Goal: Task Accomplishment & Management: Complete application form

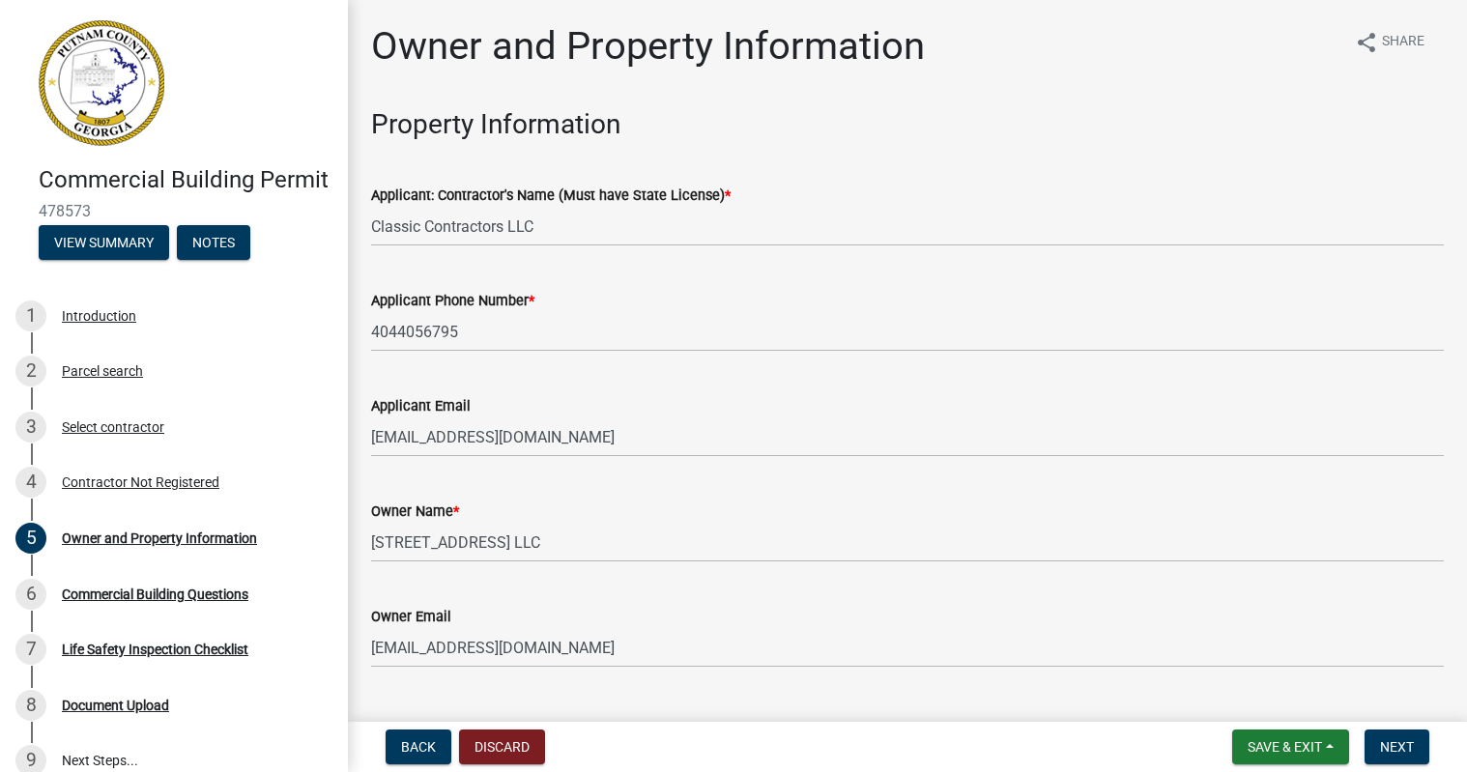
scroll to position [3304, 0]
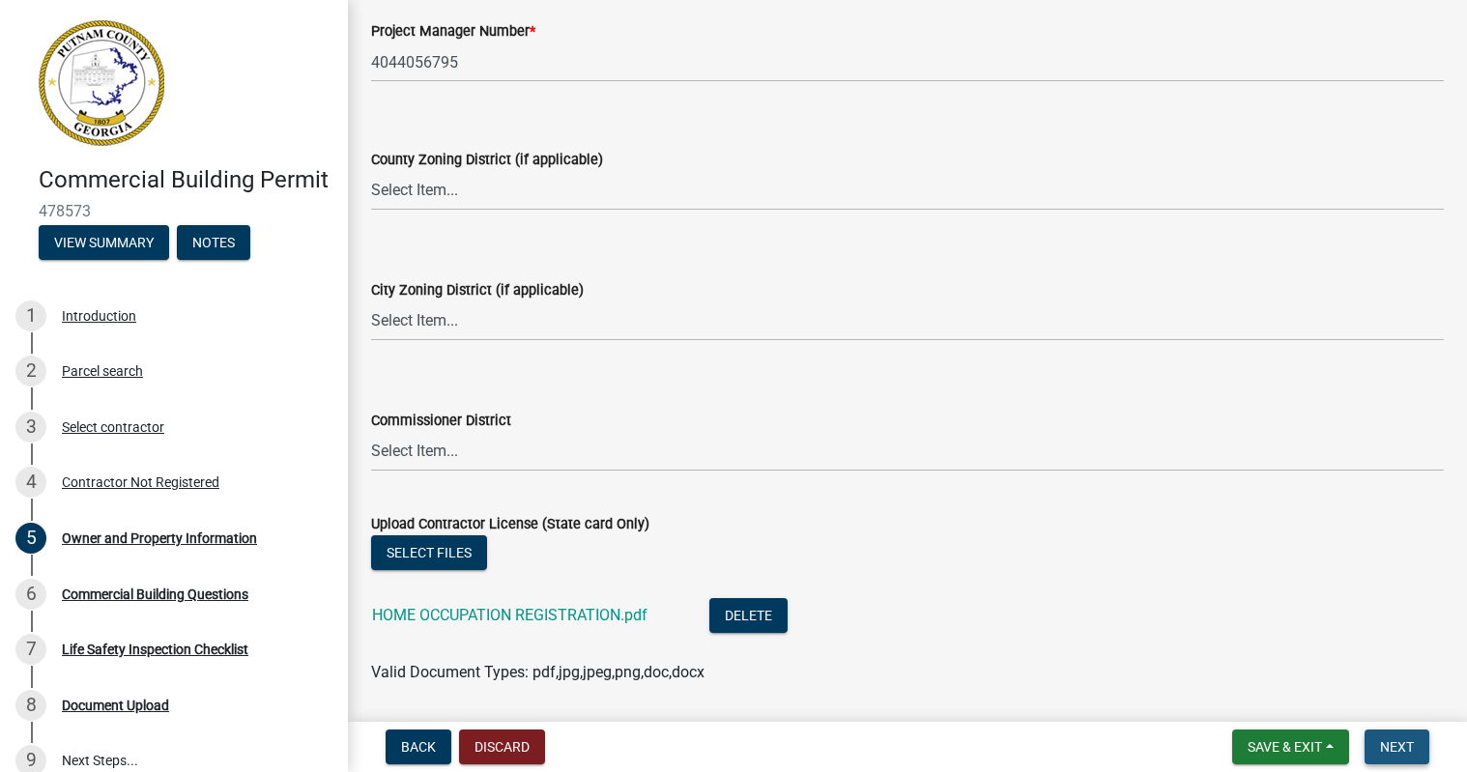
click at [1389, 750] on span "Next" at bounding box center [1397, 746] width 34 height 15
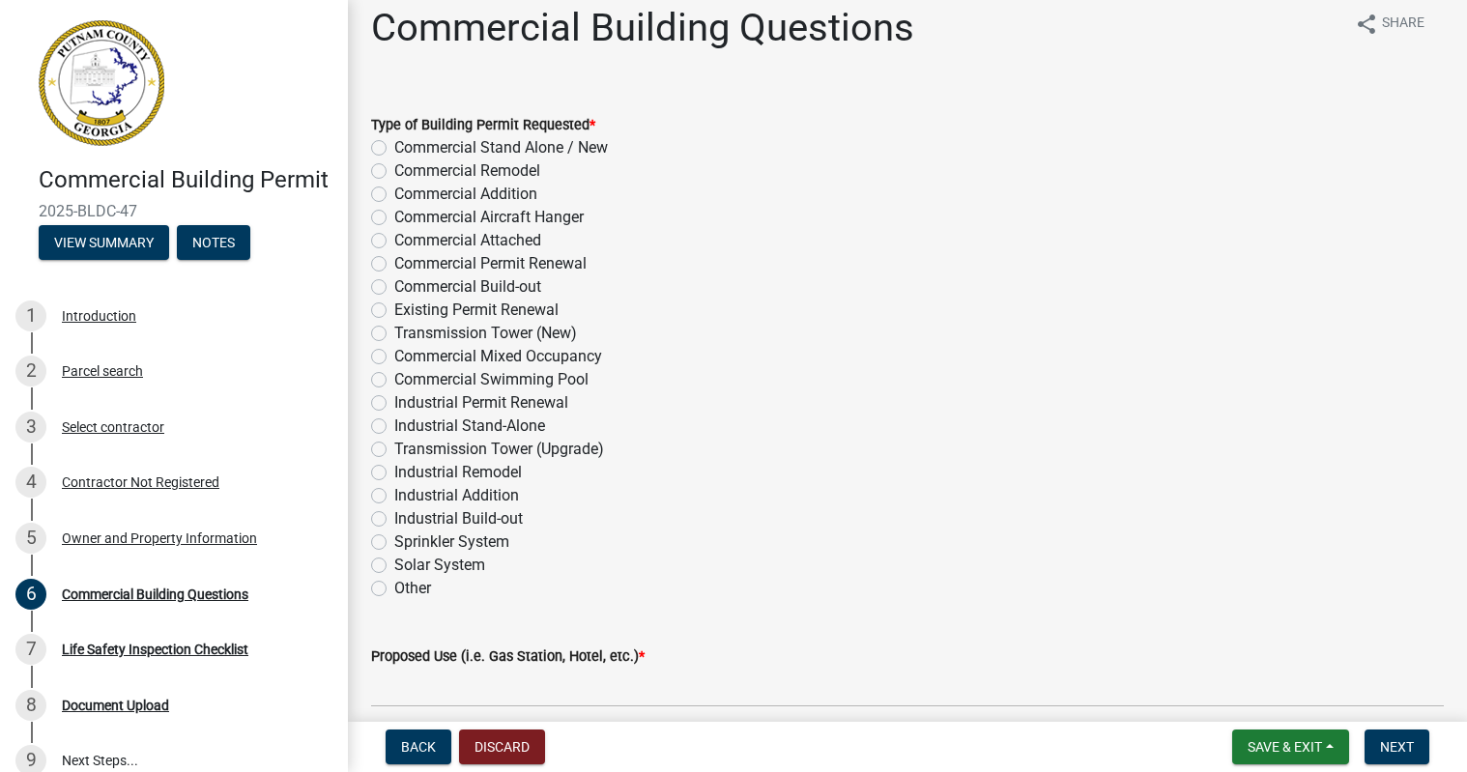
scroll to position [0, 0]
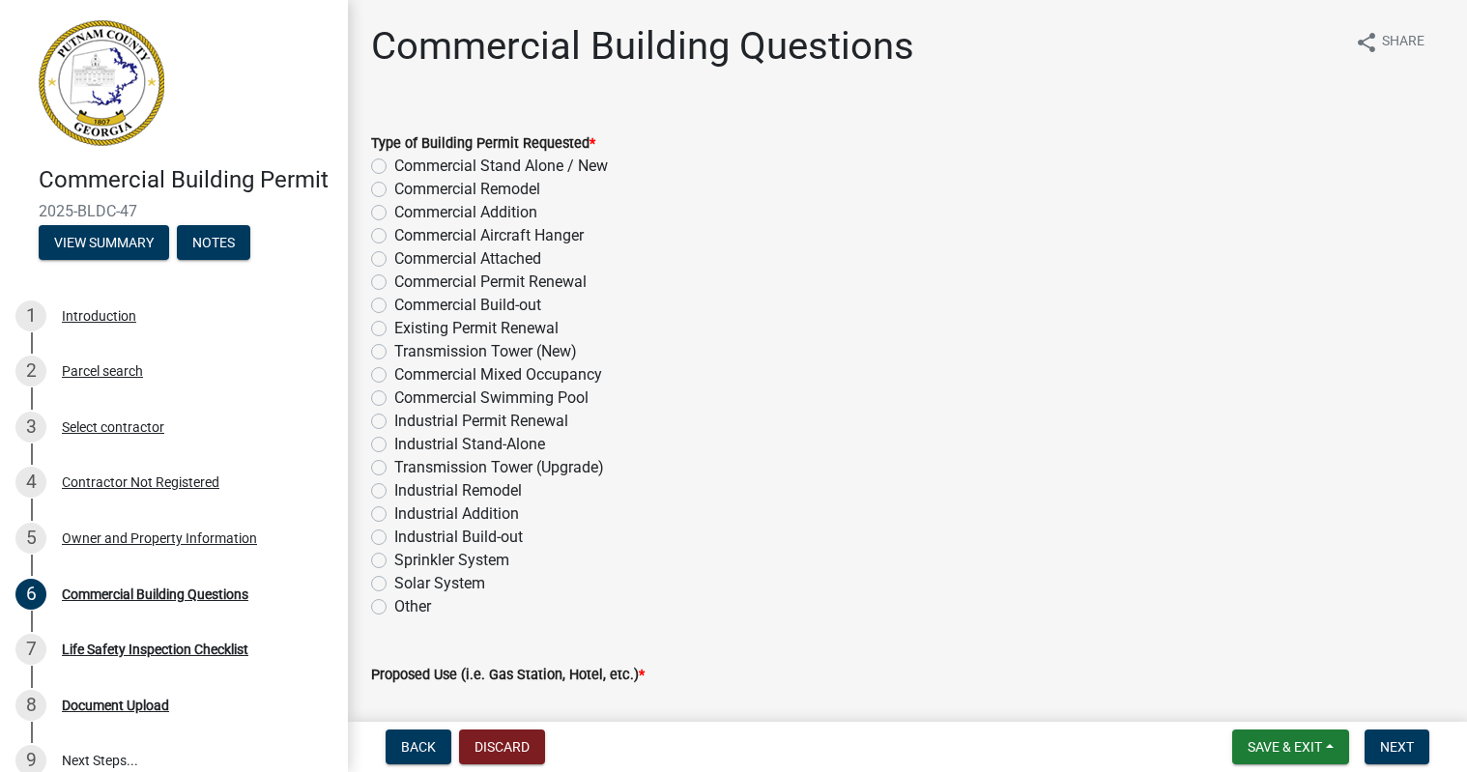
click at [394, 170] on label "Commercial Stand Alone / New" at bounding box center [501, 166] width 214 height 23
click at [394, 167] on input "Commercial Stand Alone / New" at bounding box center [400, 161] width 13 height 13
radio input "true"
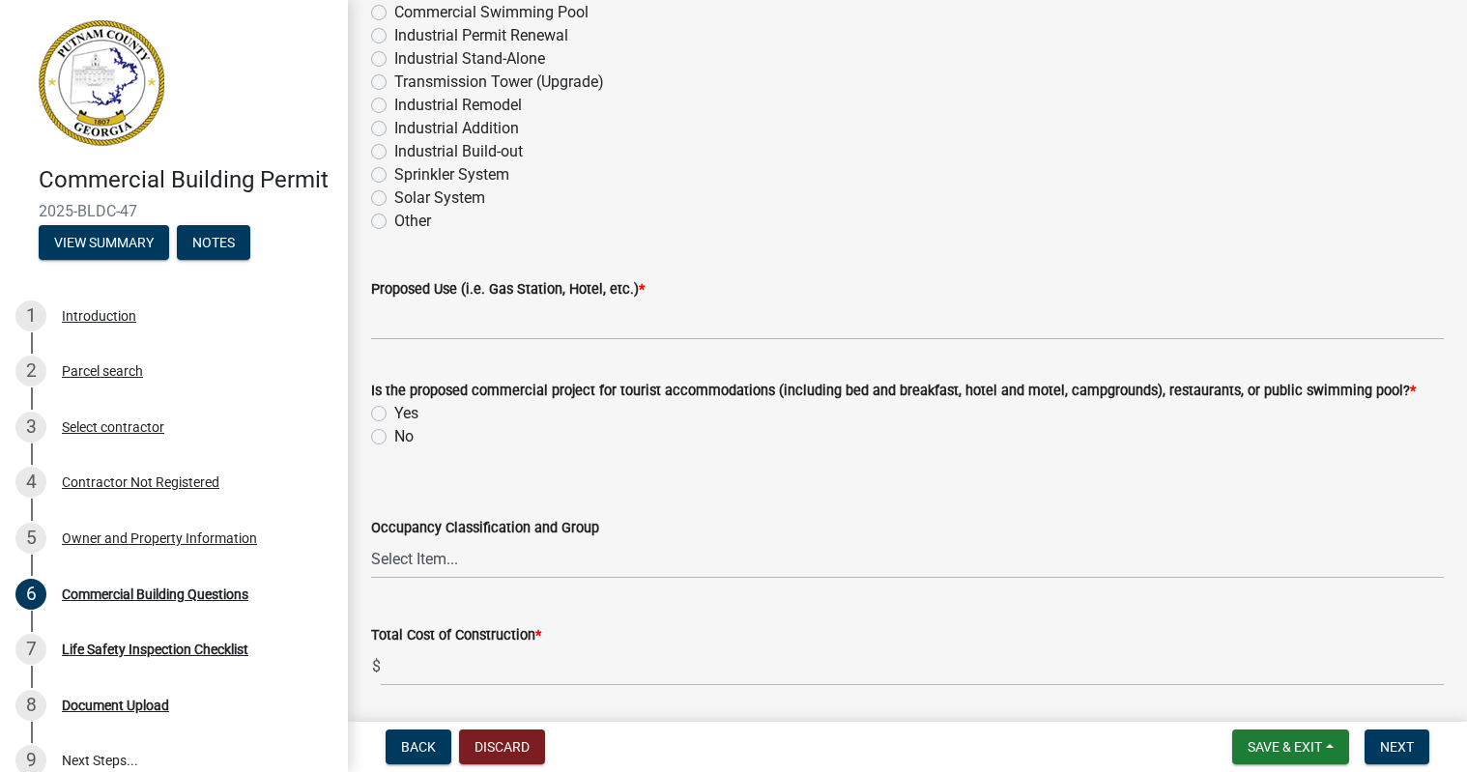
scroll to position [386, 0]
click at [394, 413] on label "Yes" at bounding box center [406, 412] width 24 height 23
click at [394, 413] on input "Yes" at bounding box center [400, 407] width 13 height 13
radio input "true"
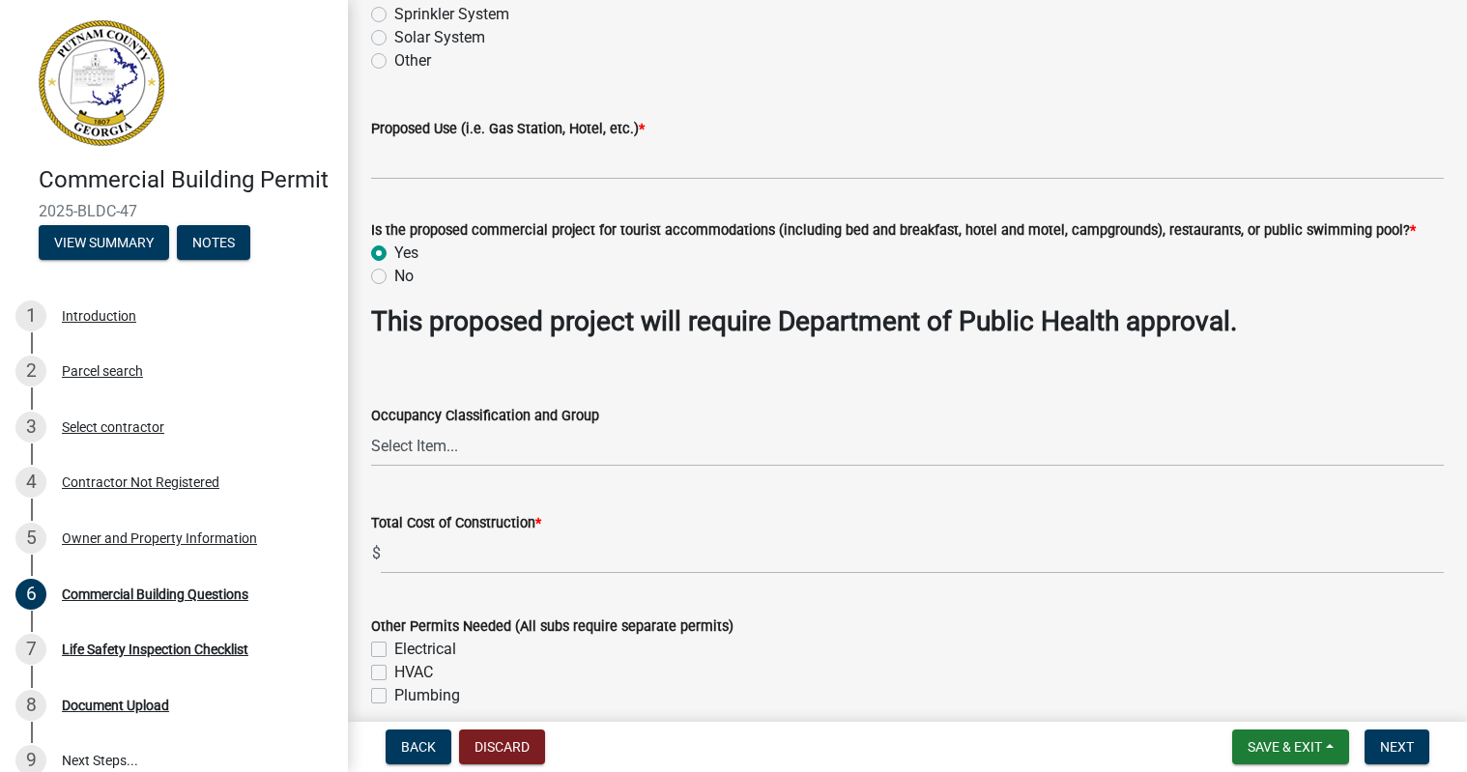
scroll to position [580, 0]
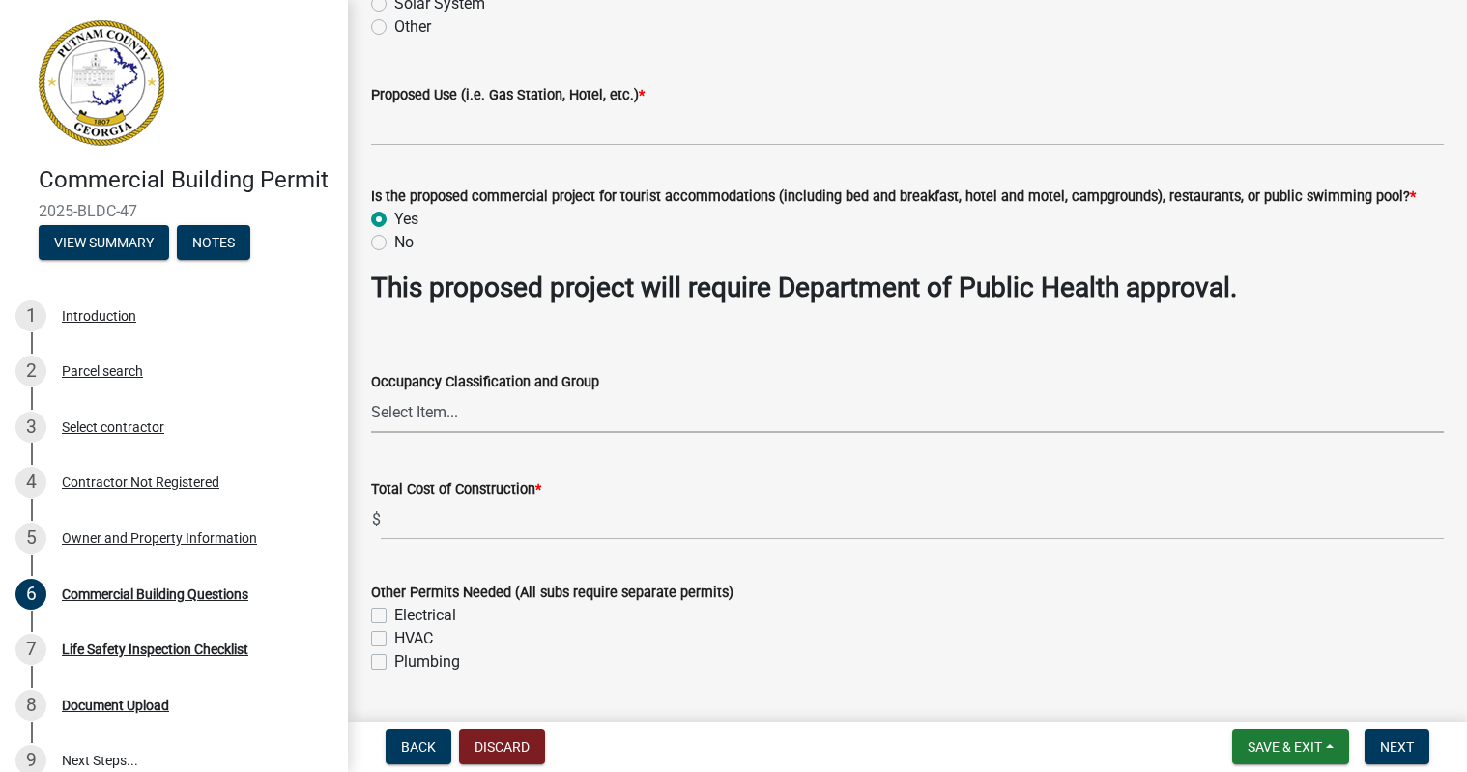
click at [666, 420] on select "Select Item... A-1 A-2 A-3 A-4 A-5 B M E F-1 F-2 R-1 R-2 R-3 R-4 H-1 H-2 H-4 H-…" at bounding box center [907, 413] width 1073 height 40
click at [921, 347] on form "Occupancy Classification and Group Select Item... A-1 A-2 A-3 A-4 A-5 B M E F-1…" at bounding box center [907, 390] width 1073 height 86
click at [659, 528] on input "text" at bounding box center [912, 521] width 1063 height 40
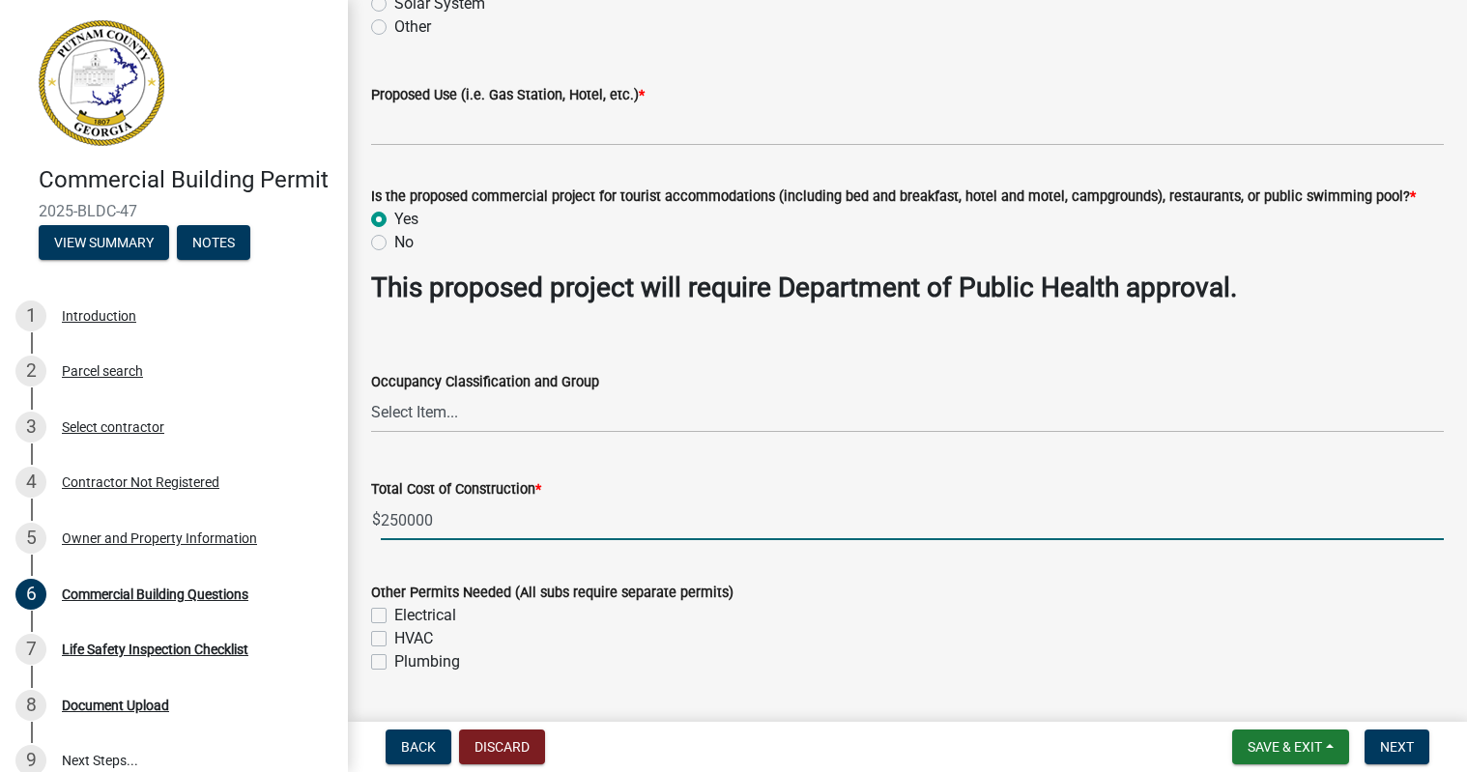
type input "250000"
click at [394, 621] on label "Electrical" at bounding box center [425, 615] width 62 height 23
click at [394, 616] on input "Electrical" at bounding box center [400, 610] width 13 height 13
checkbox input "true"
checkbox input "false"
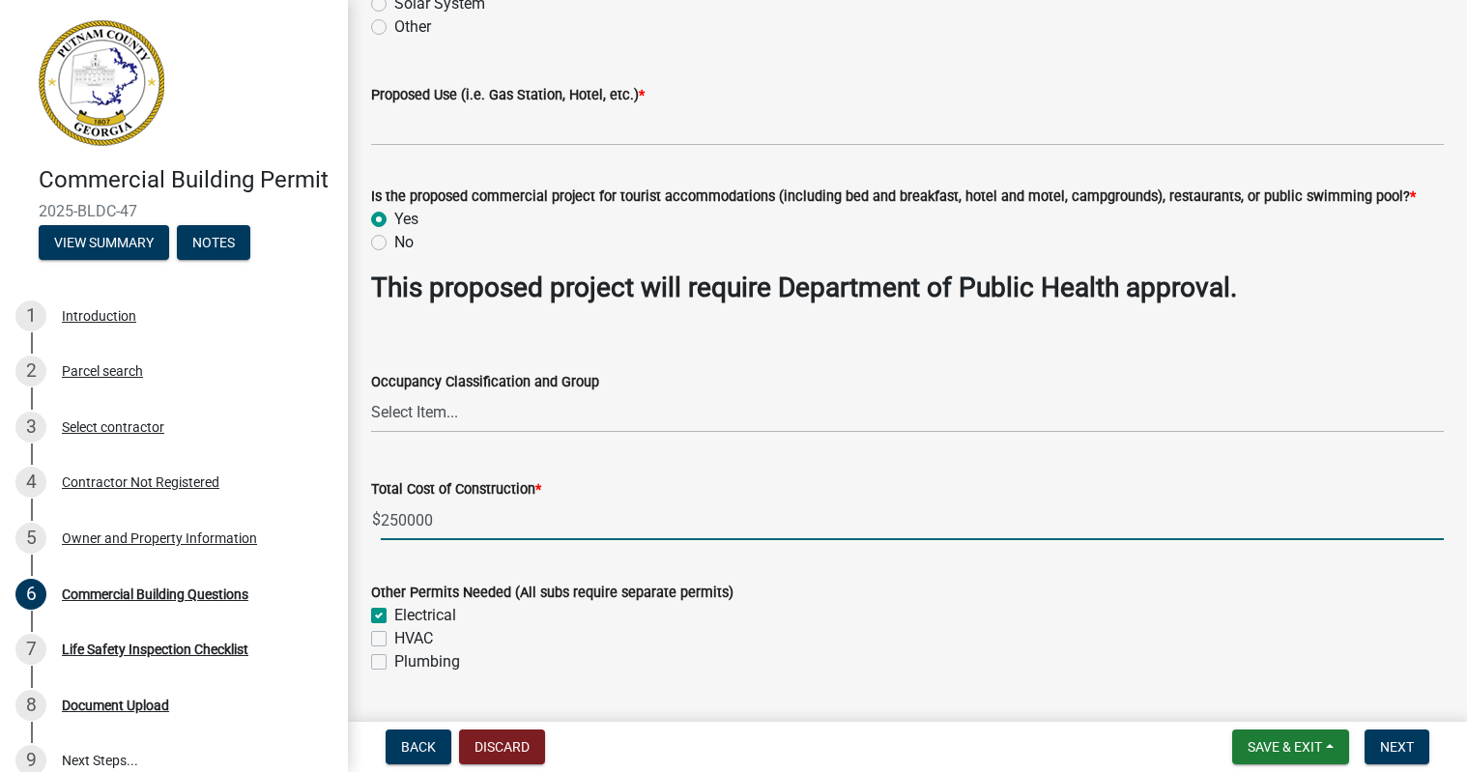
checkbox input "false"
click at [394, 638] on label "HVAC" at bounding box center [413, 638] width 39 height 23
click at [394, 638] on input "HVAC" at bounding box center [400, 633] width 13 height 13
checkbox input "true"
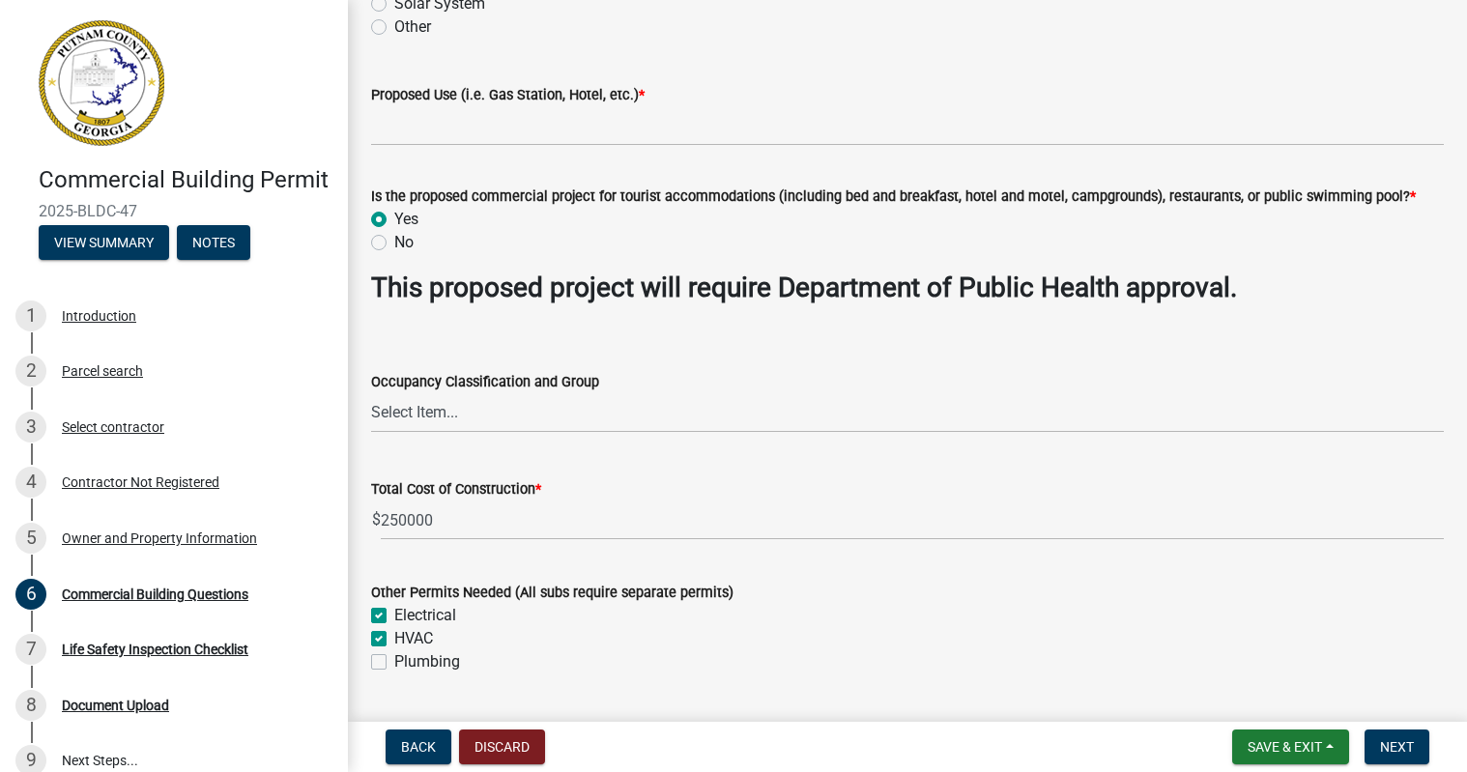
checkbox input "true"
click at [394, 662] on label "Plumbing" at bounding box center [427, 661] width 66 height 23
click at [394, 662] on input "Plumbing" at bounding box center [400, 656] width 13 height 13
checkbox input "true"
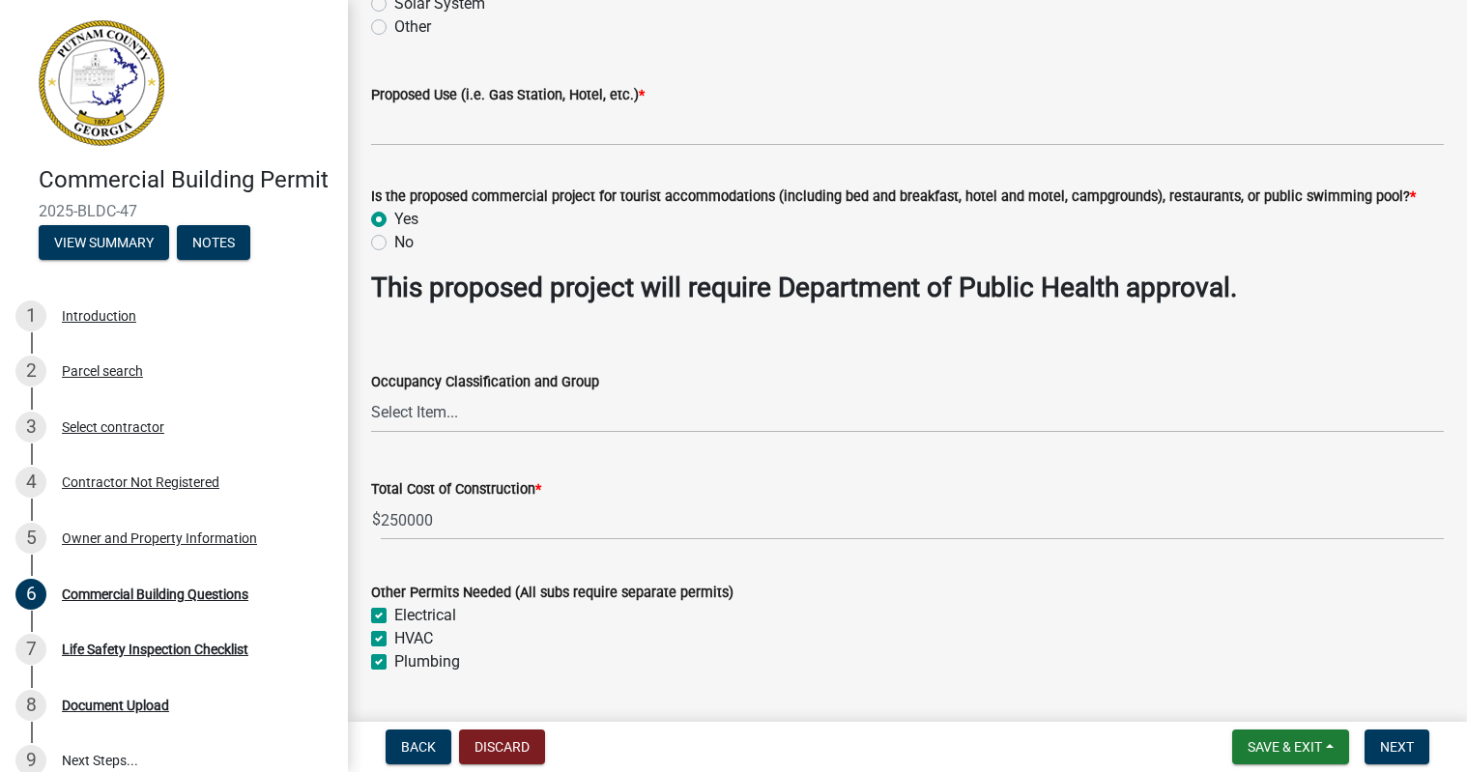
checkbox input "true"
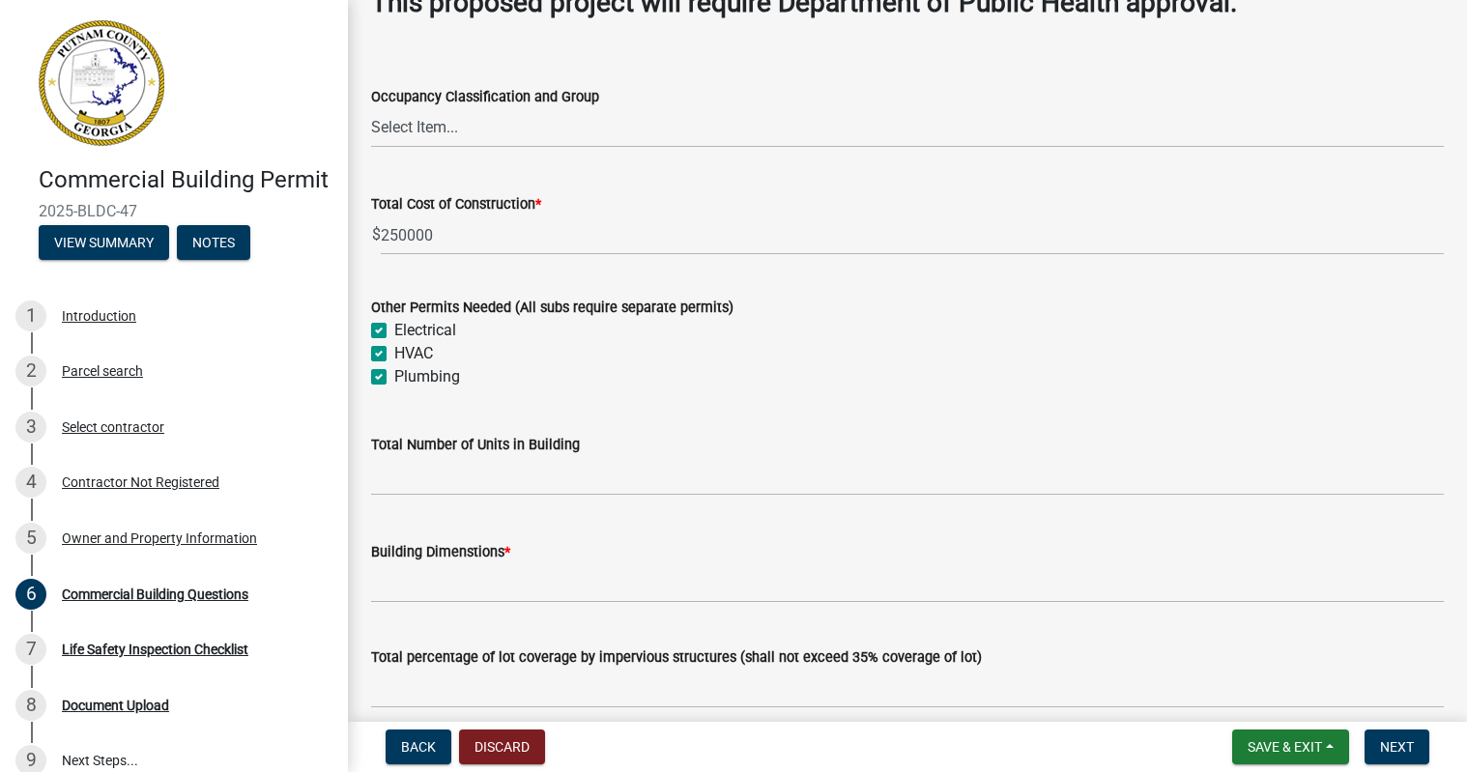
scroll to position [870, 0]
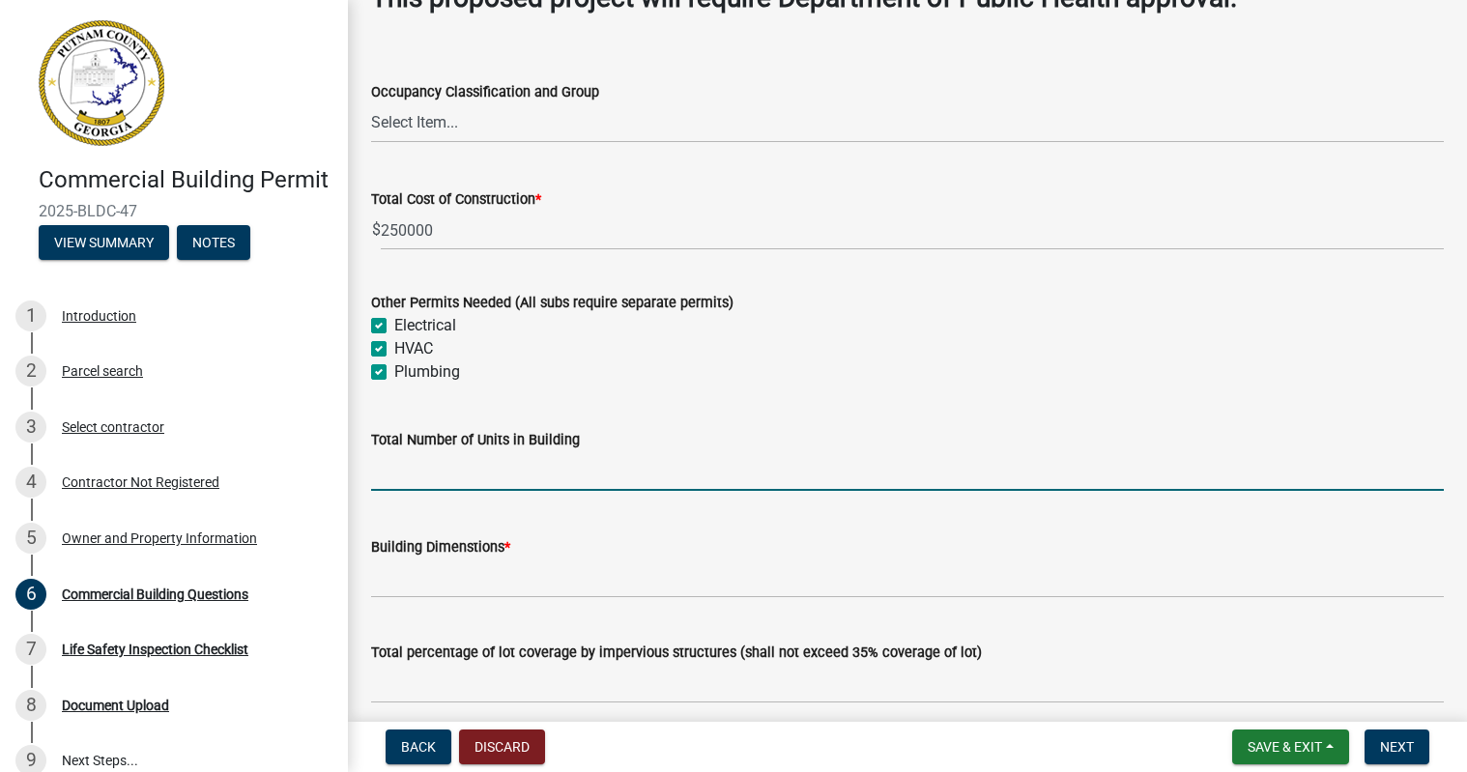
click at [529, 472] on input "text" at bounding box center [907, 471] width 1073 height 40
click at [394, 373] on label "Plumbing" at bounding box center [427, 371] width 66 height 23
click at [394, 373] on input "Plumbing" at bounding box center [400, 366] width 13 height 13
checkbox input "false"
checkbox input "true"
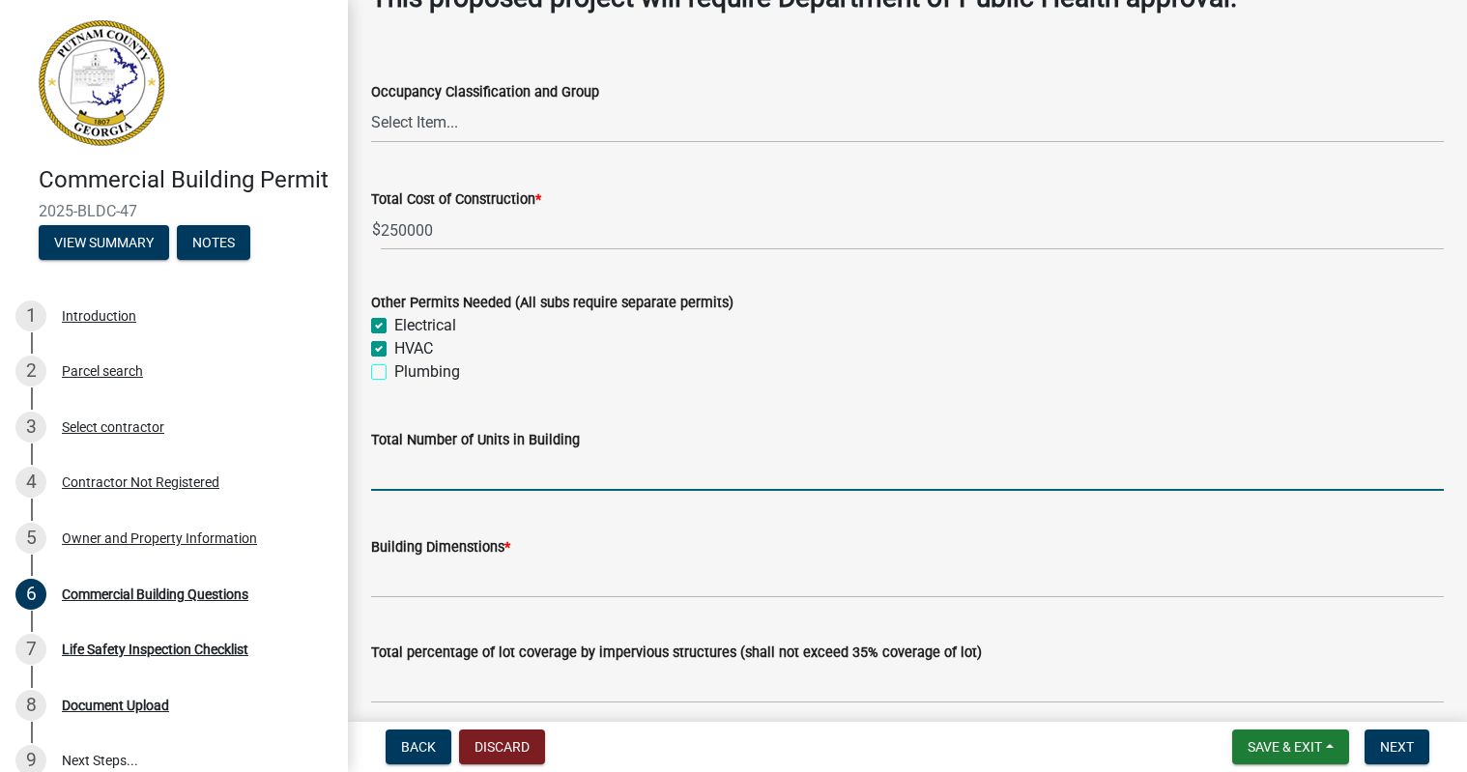
checkbox input "true"
checkbox input "false"
click at [394, 347] on label "HVAC" at bounding box center [413, 348] width 39 height 23
click at [394, 347] on input "HVAC" at bounding box center [400, 343] width 13 height 13
checkbox input "false"
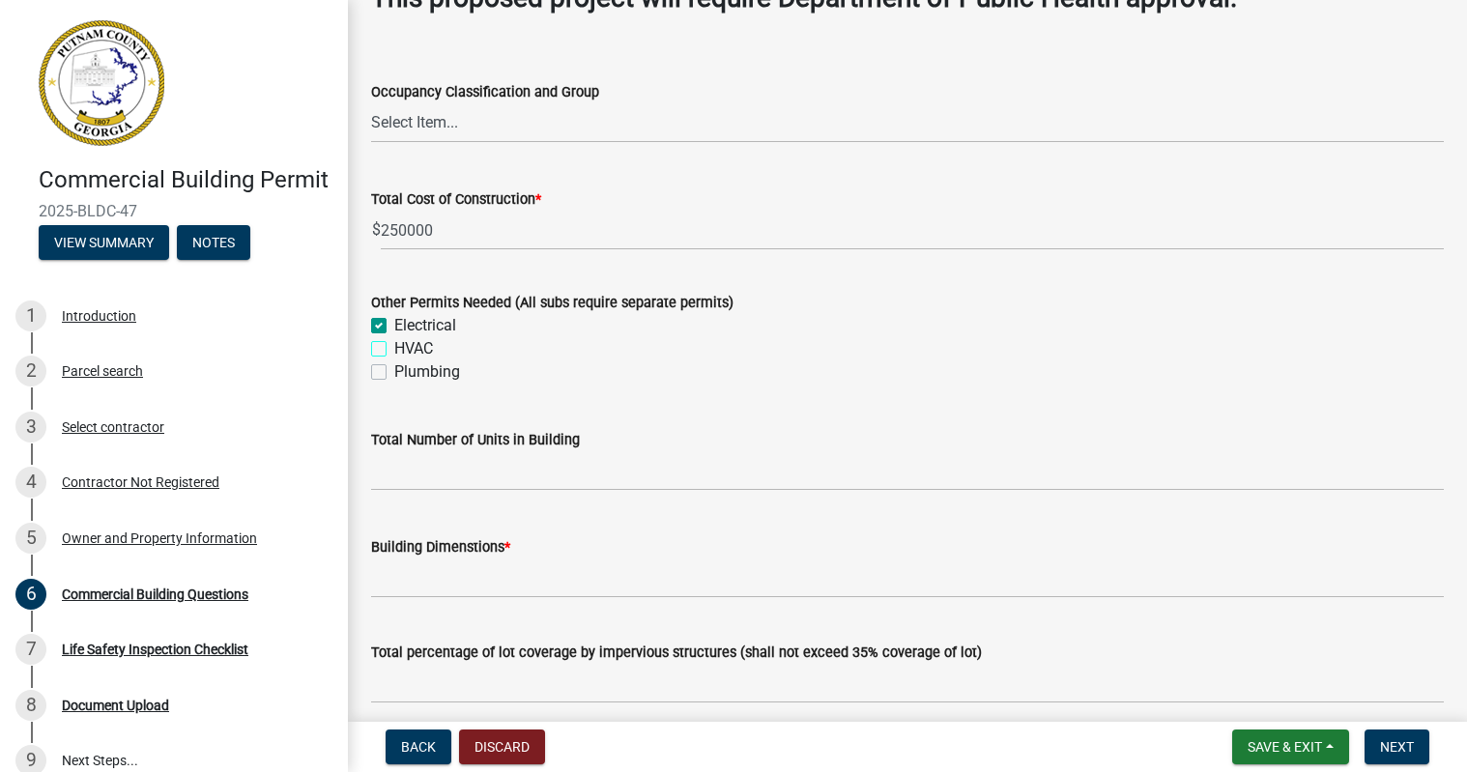
checkbox input "true"
checkbox input "false"
click at [394, 325] on label "Electrical" at bounding box center [425, 325] width 62 height 23
click at [394, 325] on input "Electrical" at bounding box center [400, 320] width 13 height 13
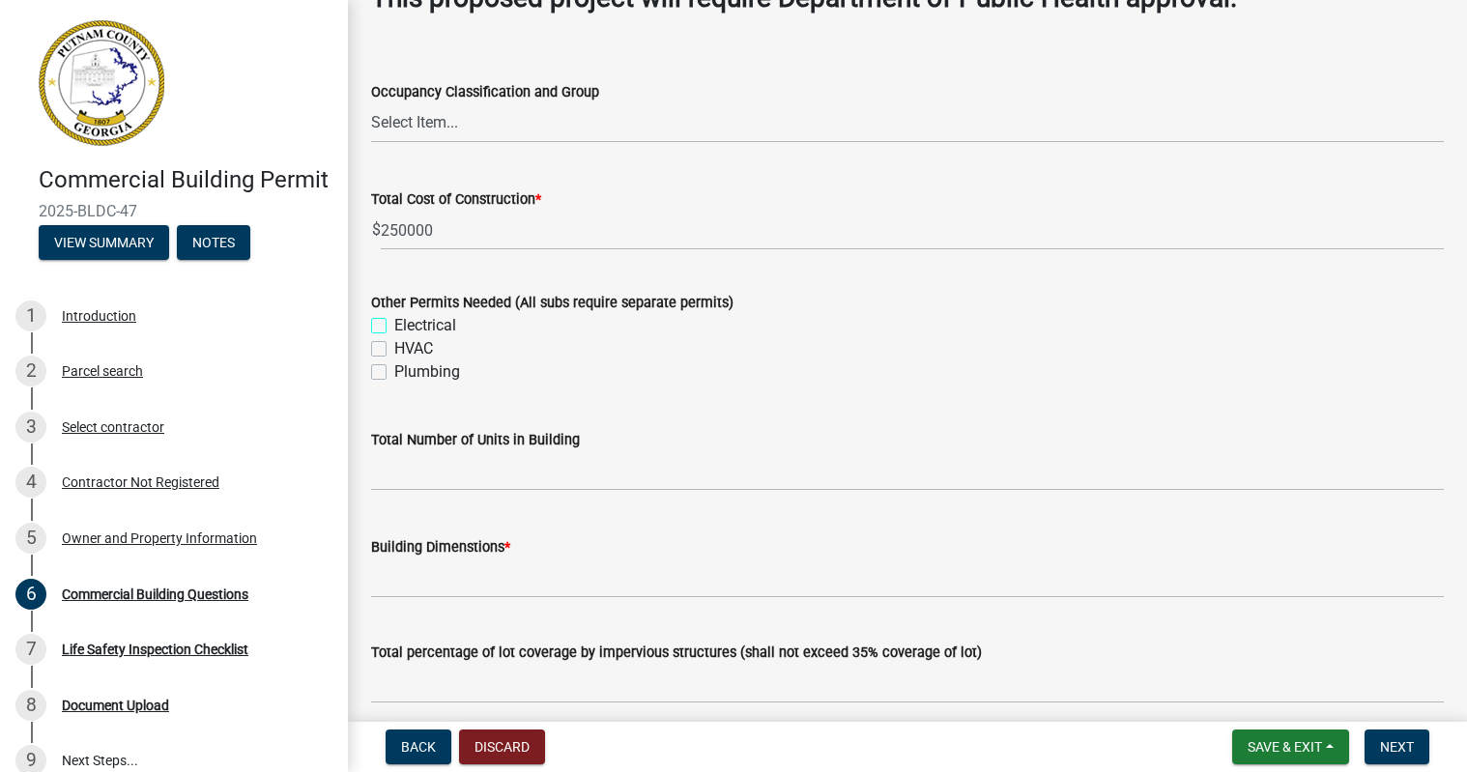
checkbox input "false"
click at [418, 480] on input "text" at bounding box center [907, 471] width 1073 height 40
click at [394, 379] on label "Plumbing" at bounding box center [427, 371] width 66 height 23
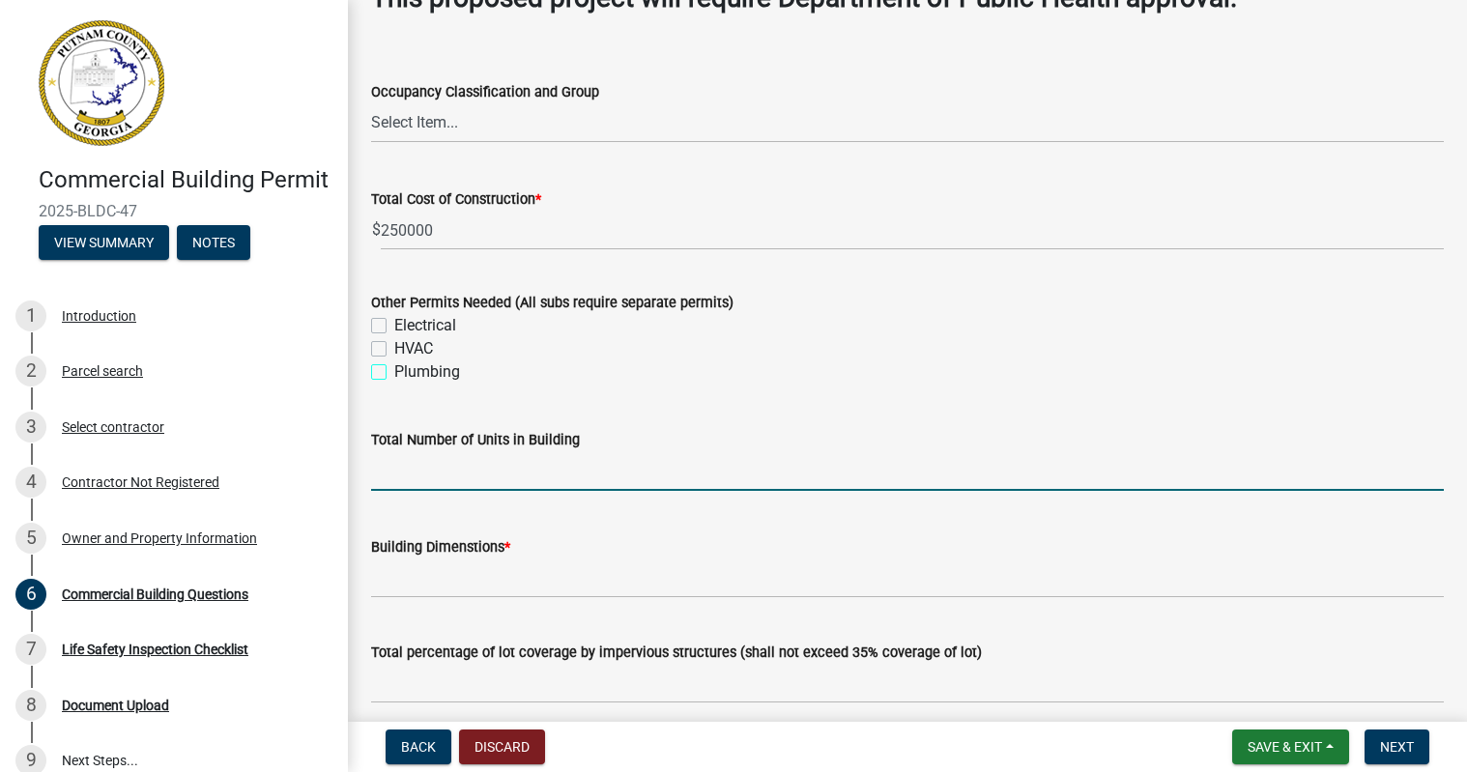
click at [394, 373] on input "Plumbing" at bounding box center [400, 366] width 13 height 13
checkbox input "true"
checkbox input "false"
checkbox input "true"
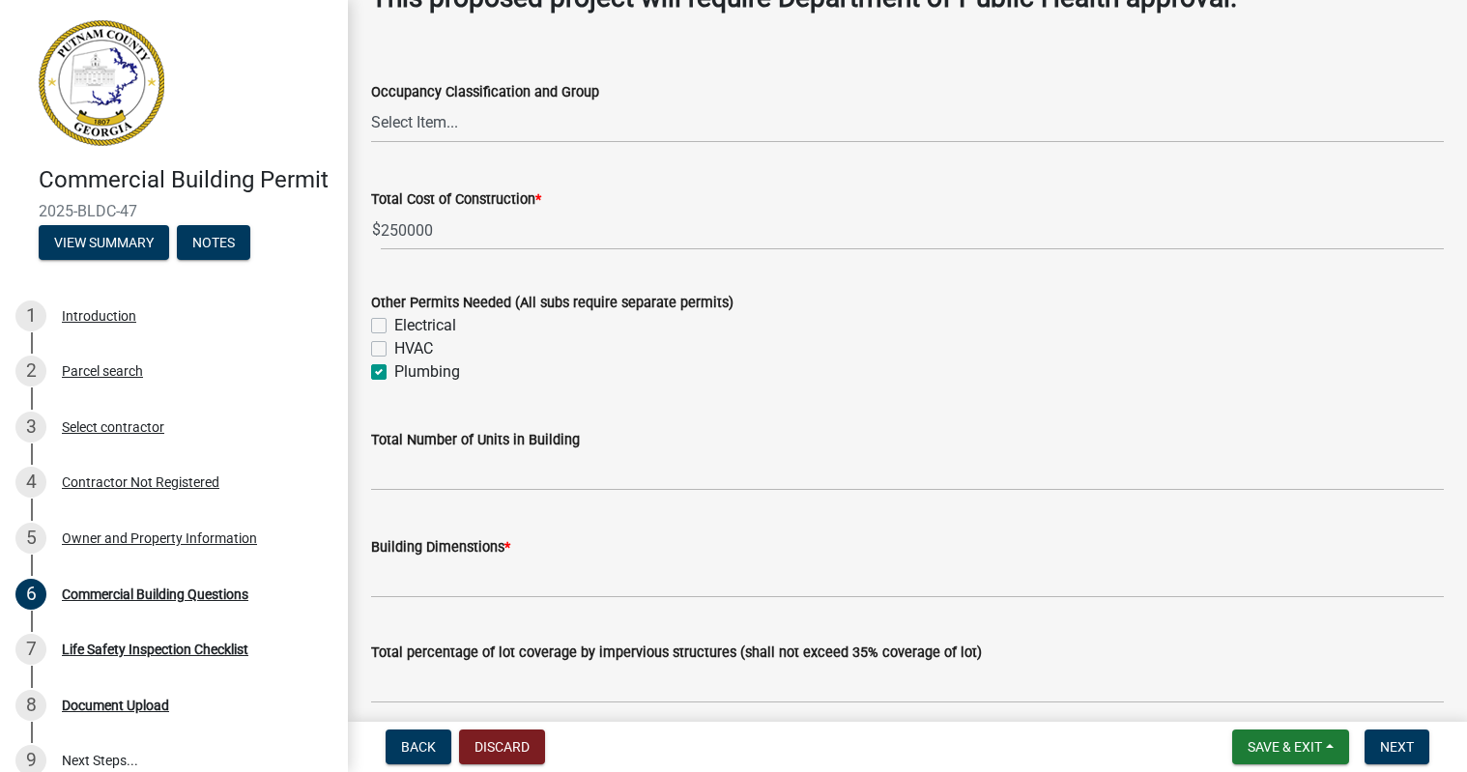
click at [394, 348] on label "HVAC" at bounding box center [413, 348] width 39 height 23
click at [394, 348] on input "HVAC" at bounding box center [400, 343] width 13 height 13
checkbox input "true"
checkbox input "false"
checkbox input "true"
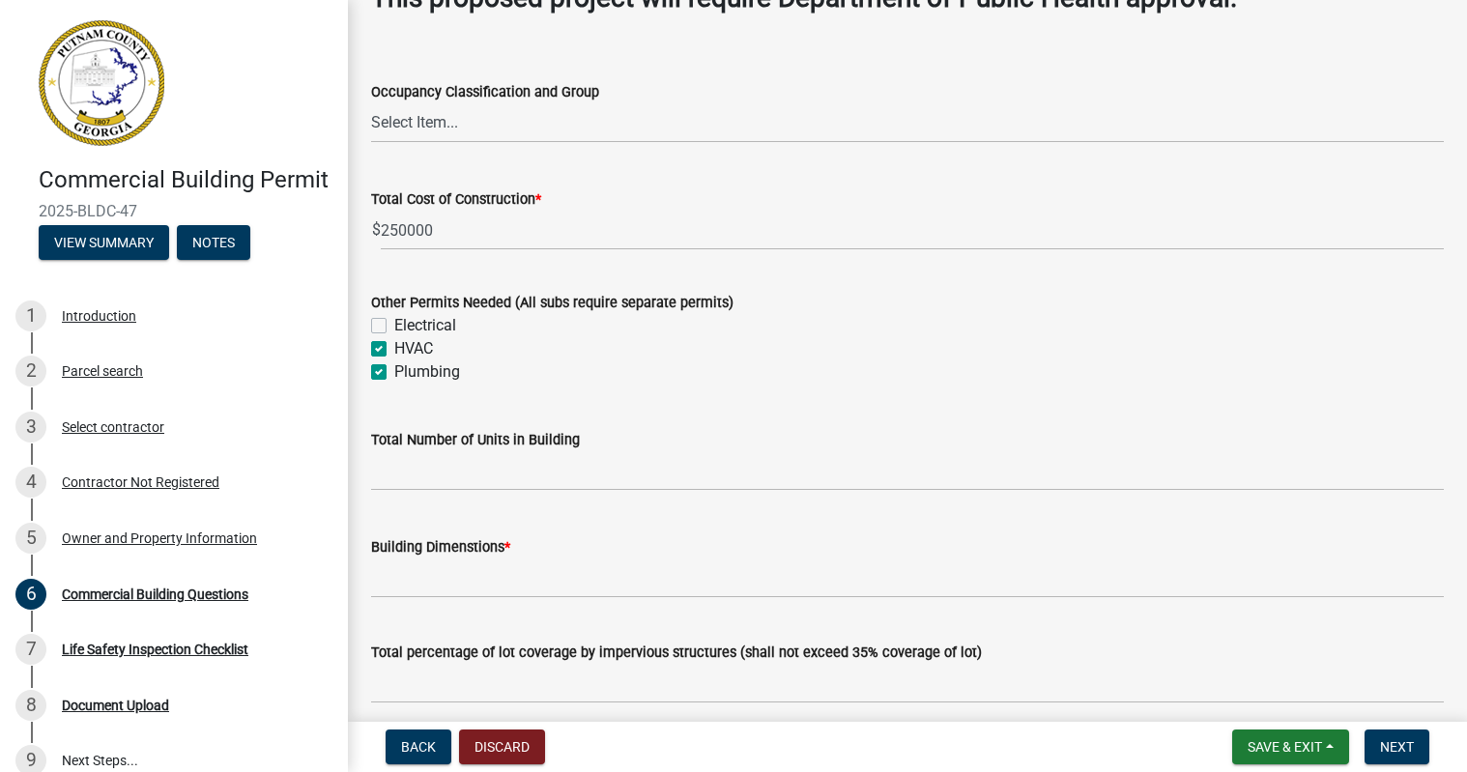
checkbox input "true"
click at [394, 328] on label "Electrical" at bounding box center [425, 325] width 62 height 23
click at [394, 327] on input "Electrical" at bounding box center [400, 320] width 13 height 13
checkbox input "true"
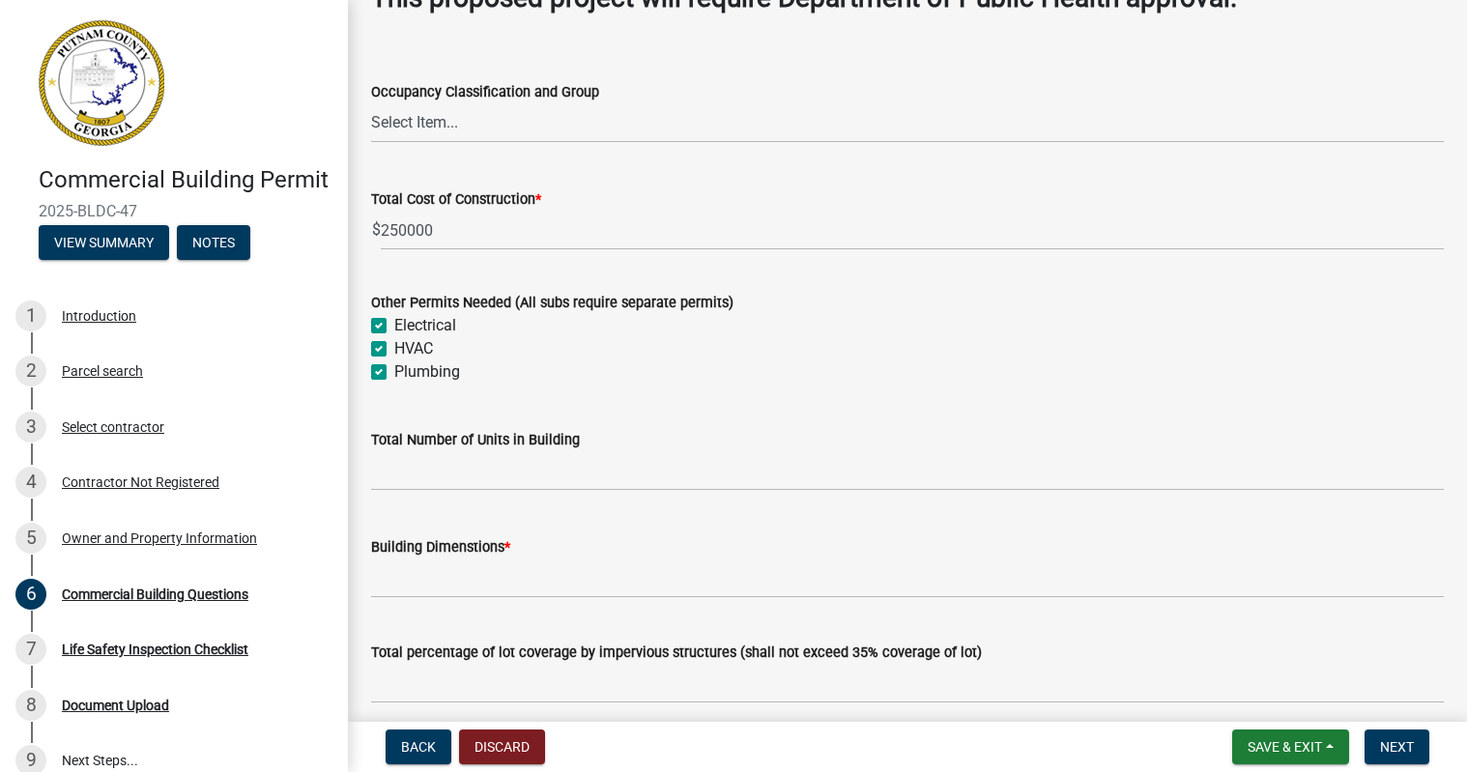
checkbox input "true"
click at [435, 481] on input "text" at bounding box center [907, 471] width 1073 height 40
type input "9"
click at [475, 591] on input "Building Dimenstions *" at bounding box center [907, 578] width 1073 height 40
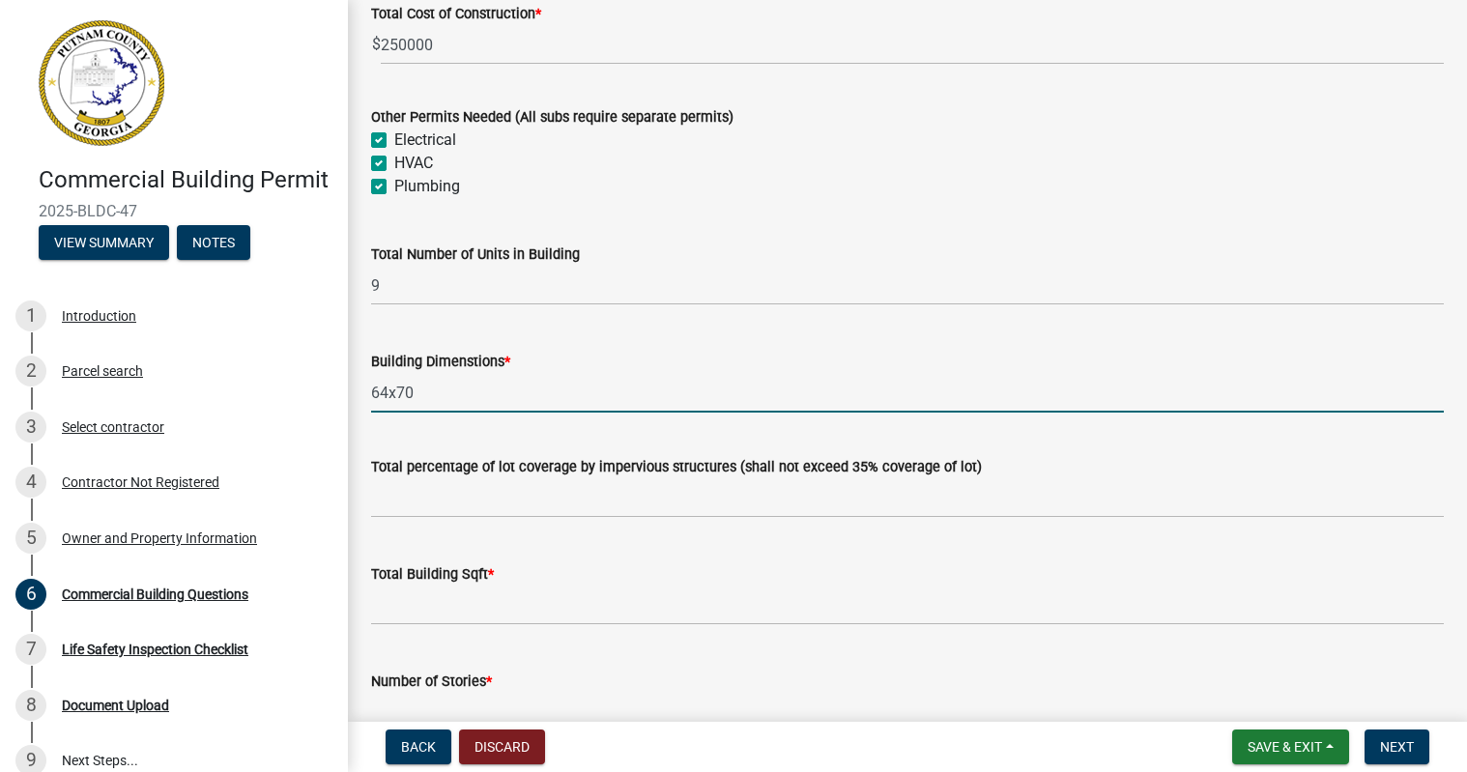
scroll to position [1063, 0]
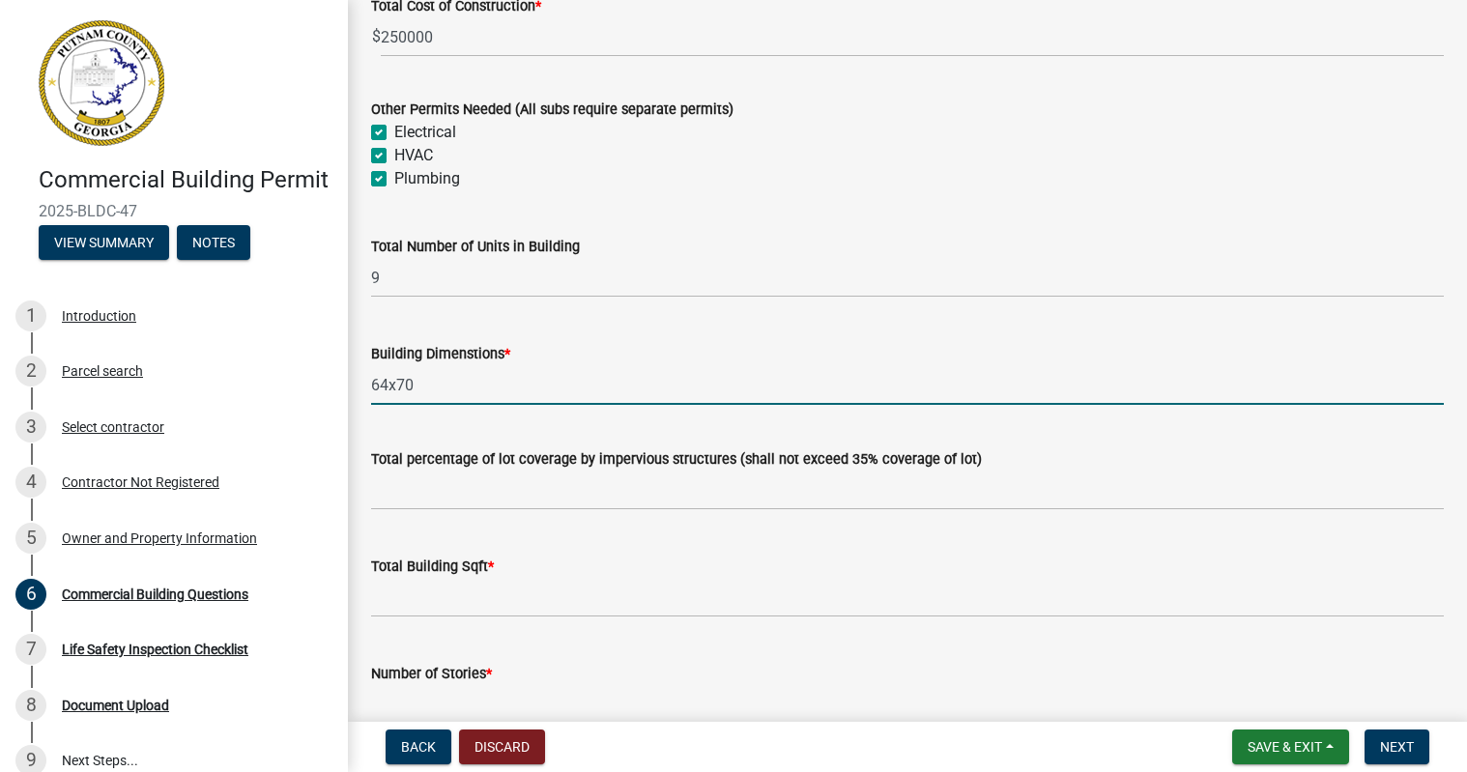
type input "64x70"
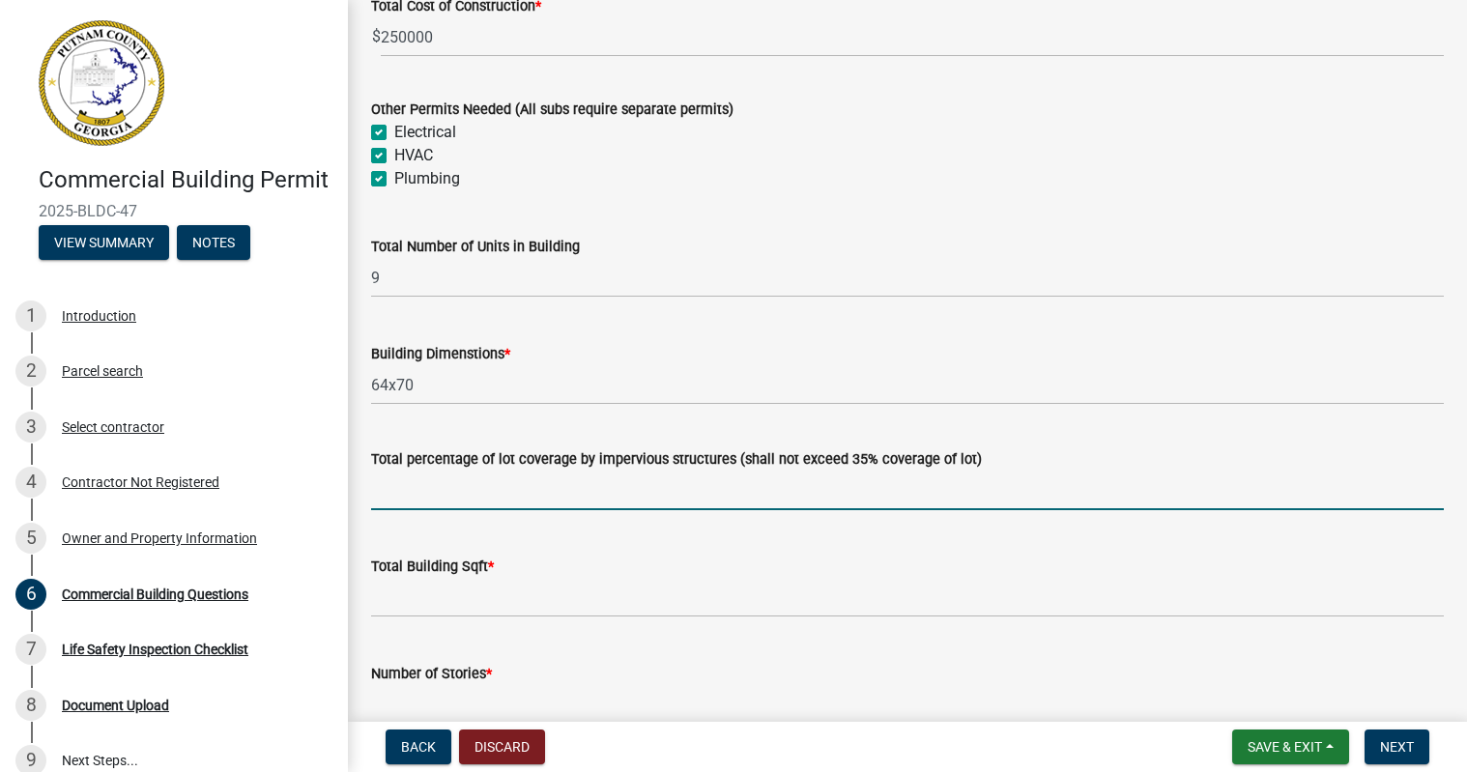
click at [532, 497] on input "text" at bounding box center [907, 491] width 1073 height 40
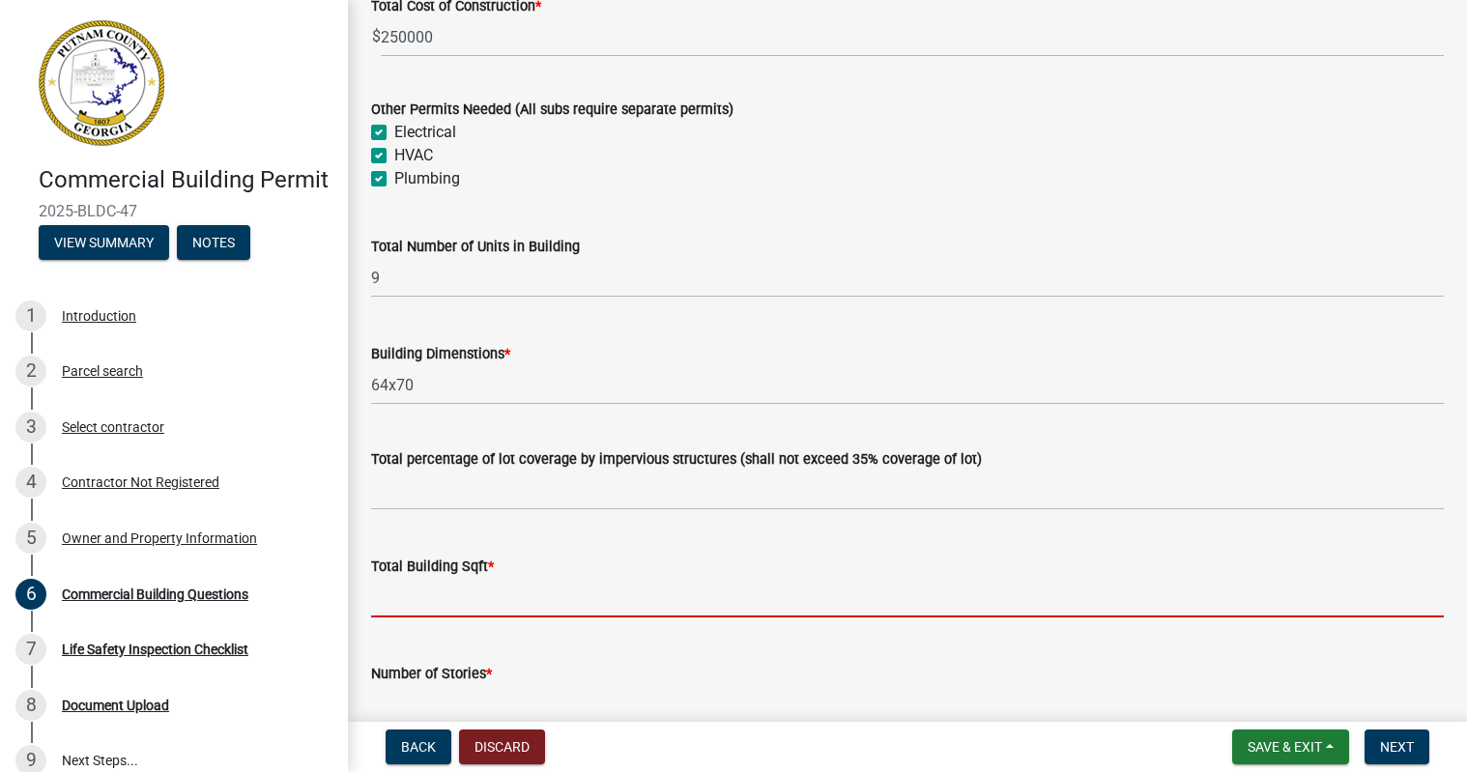
click at [576, 607] on input "text" at bounding box center [907, 598] width 1073 height 40
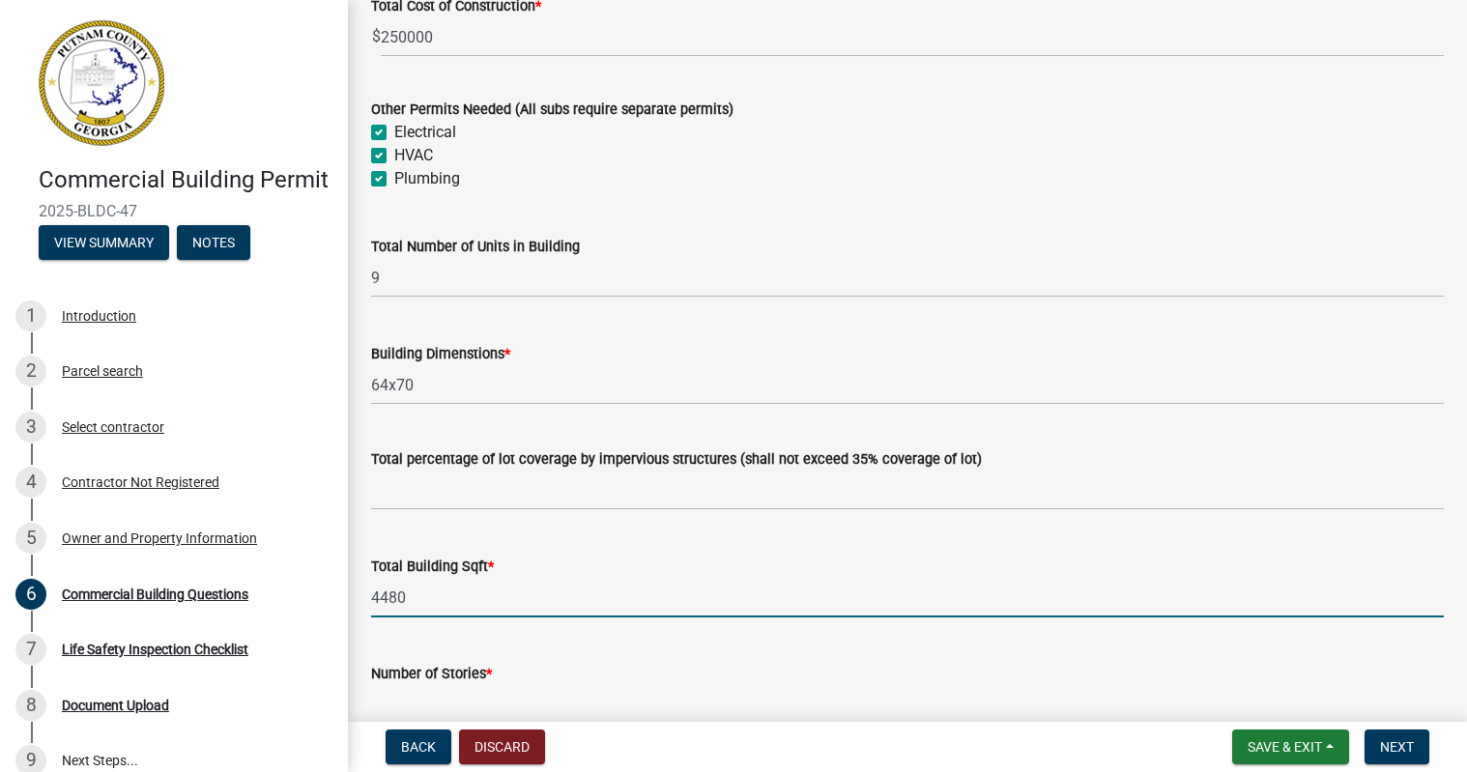
type input "4480"
click at [546, 499] on input "text" at bounding box center [907, 491] width 1073 height 40
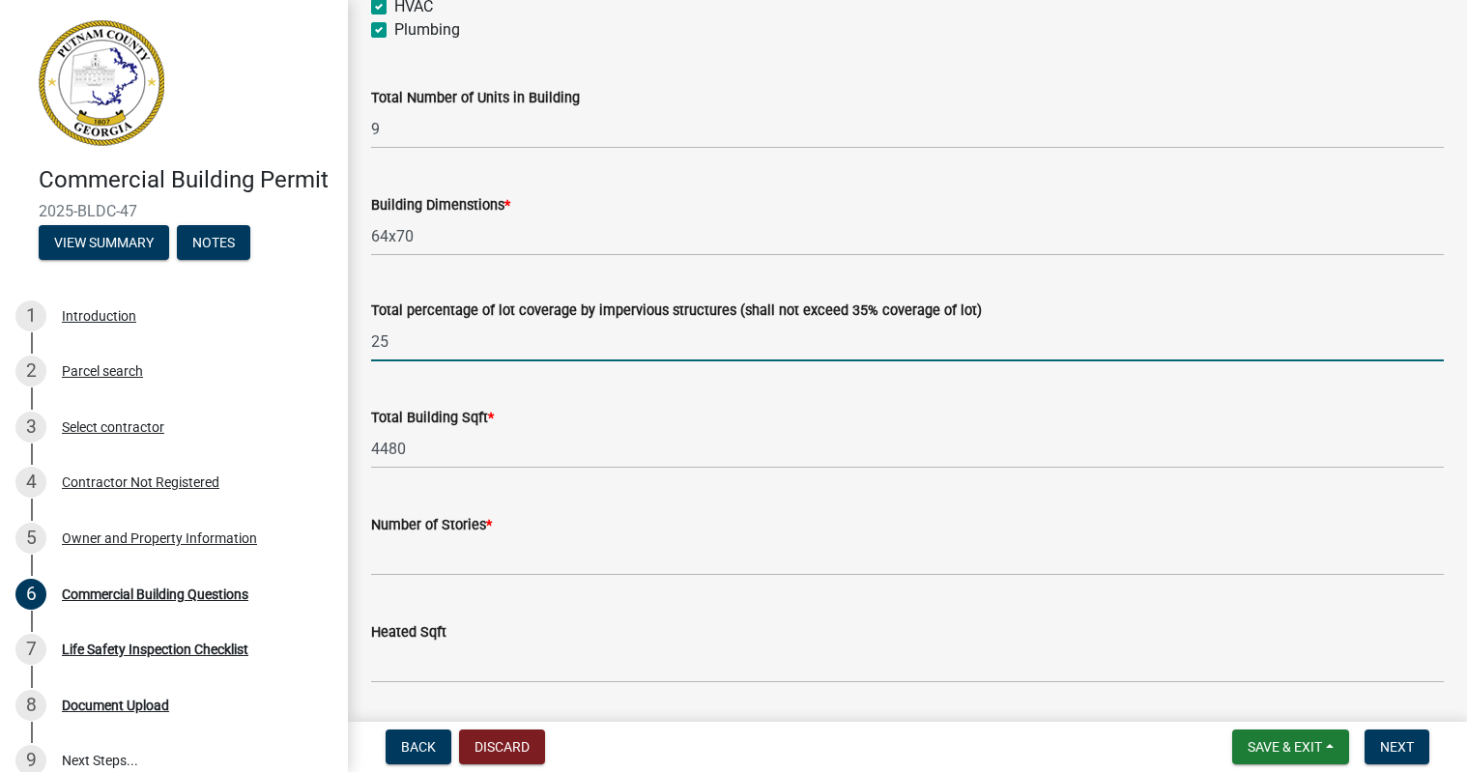
scroll to position [1256, 0]
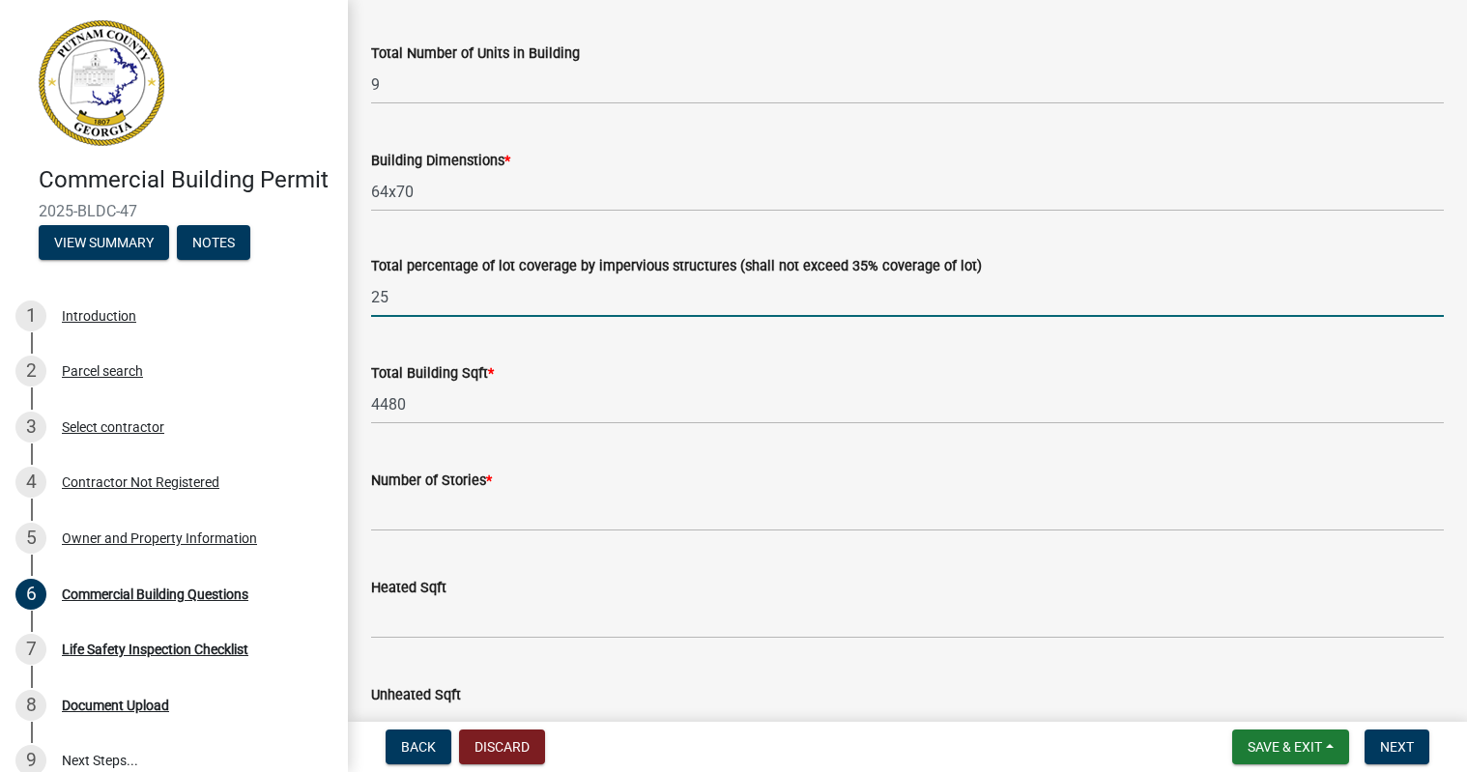
type input "25"
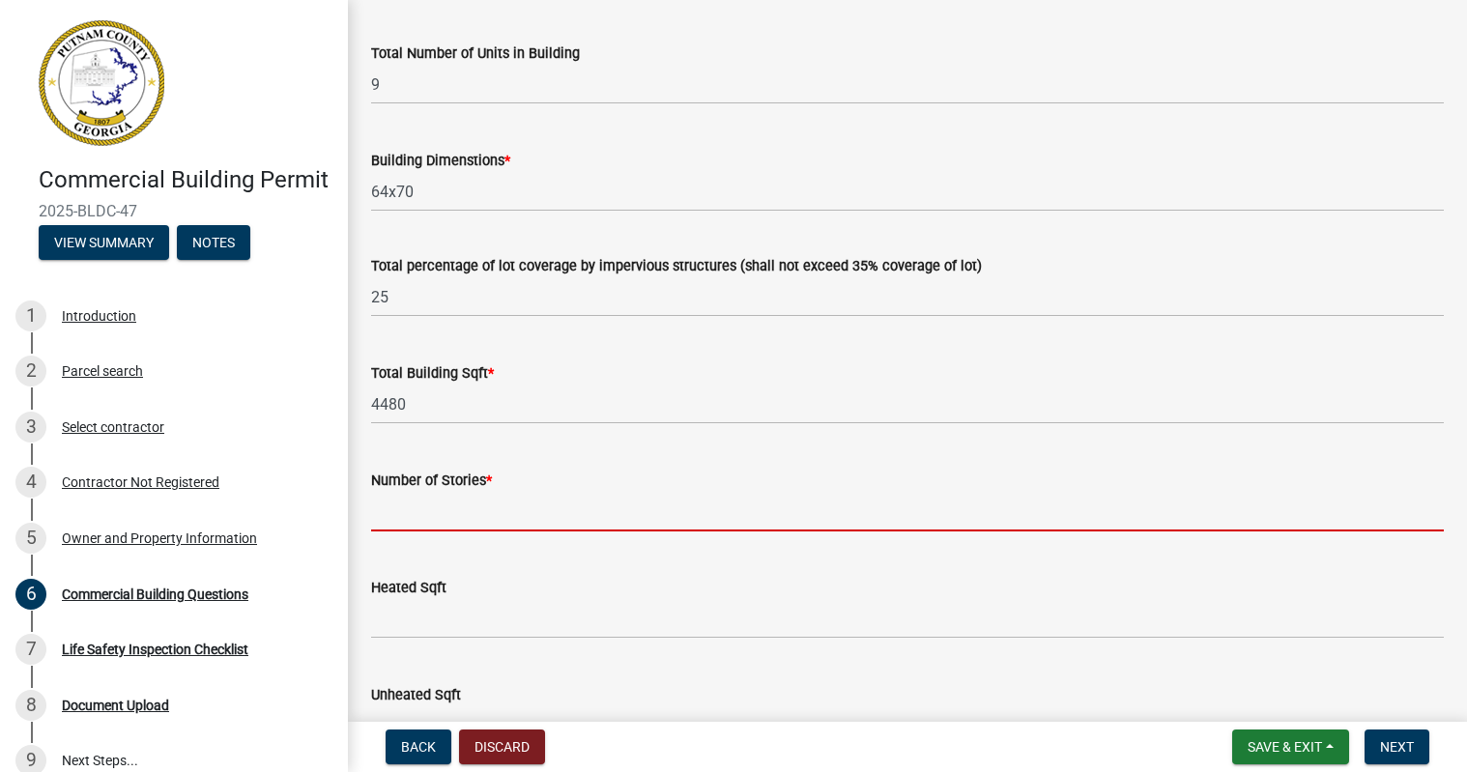
click at [558, 513] on input "text" at bounding box center [907, 512] width 1073 height 40
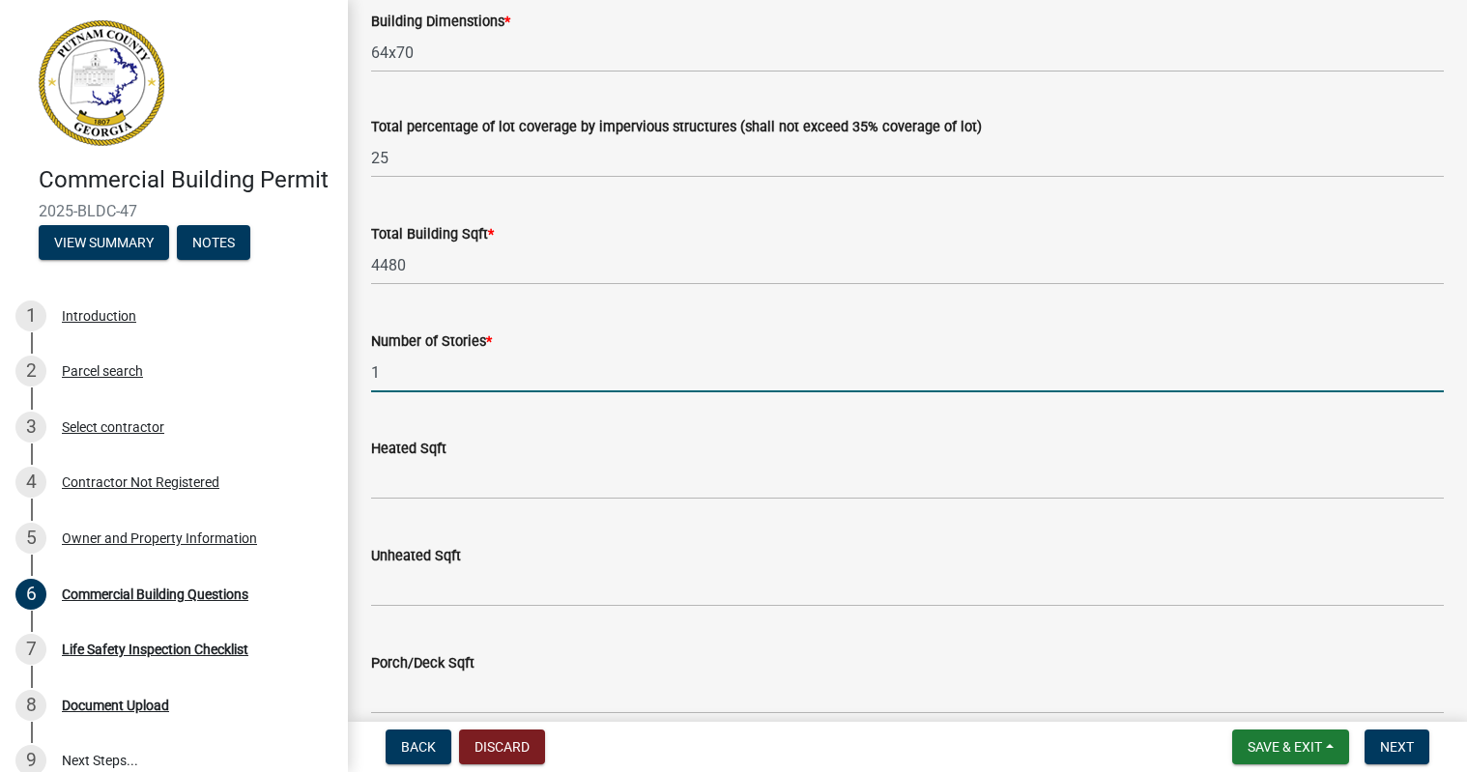
scroll to position [1449, 0]
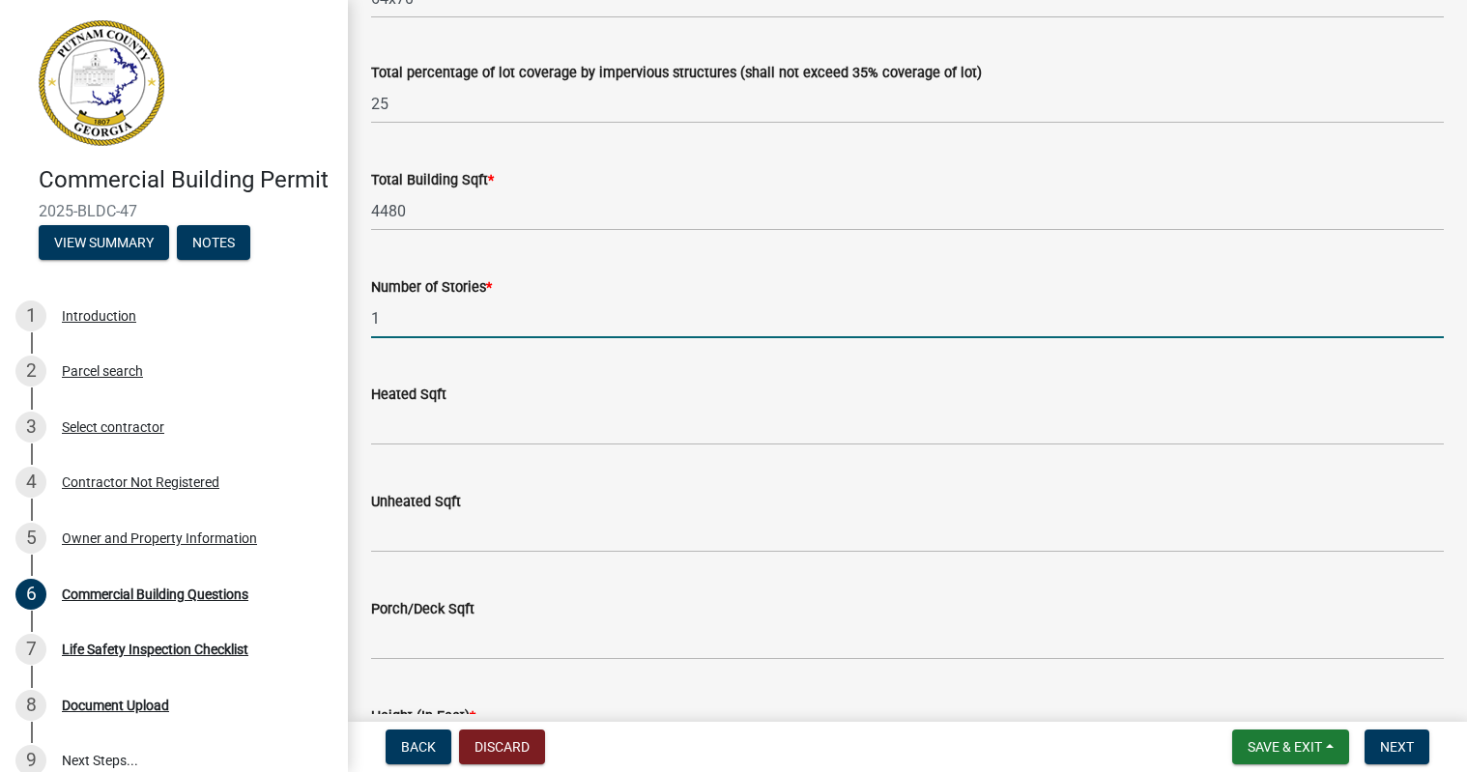
type input "1"
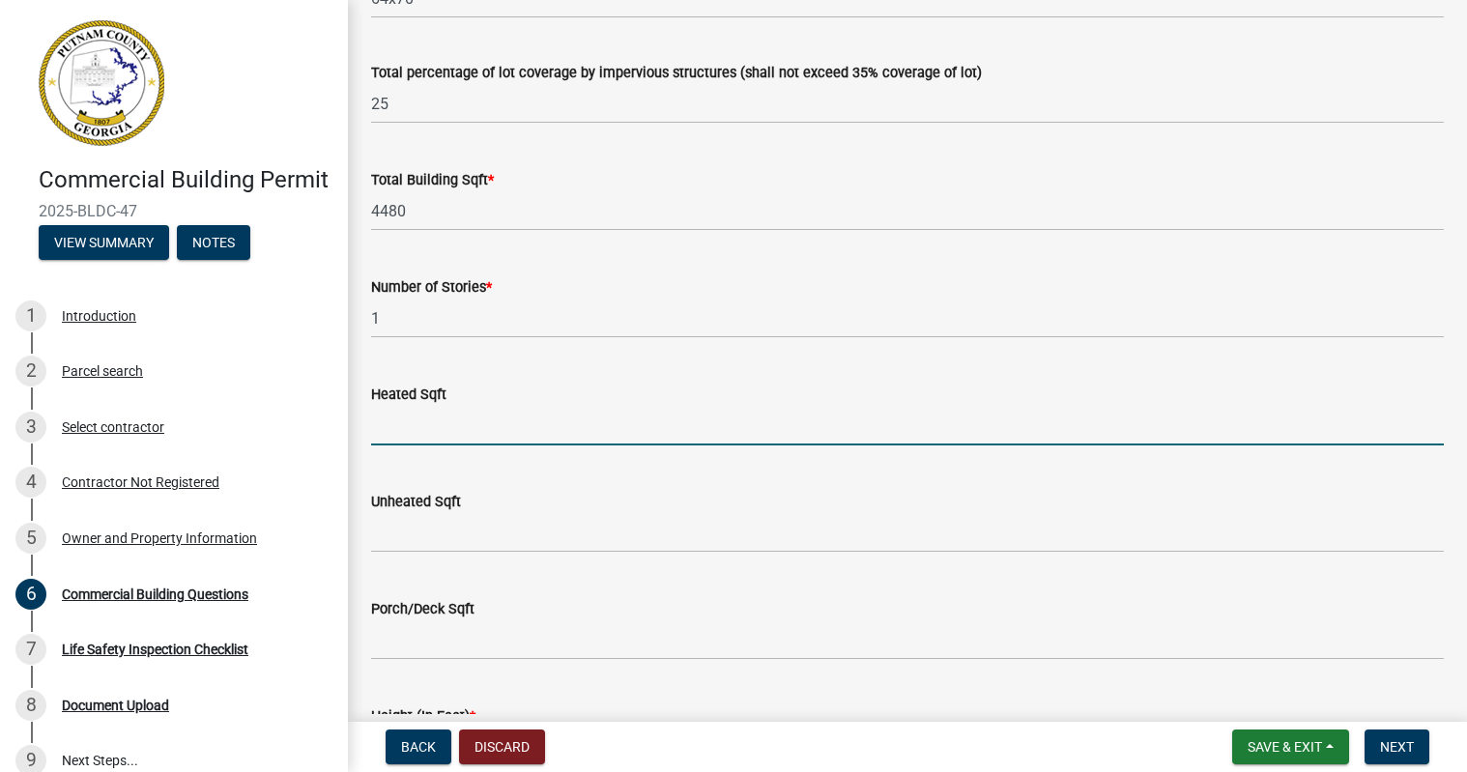
click at [549, 430] on input "text" at bounding box center [907, 426] width 1073 height 40
type input "2975"
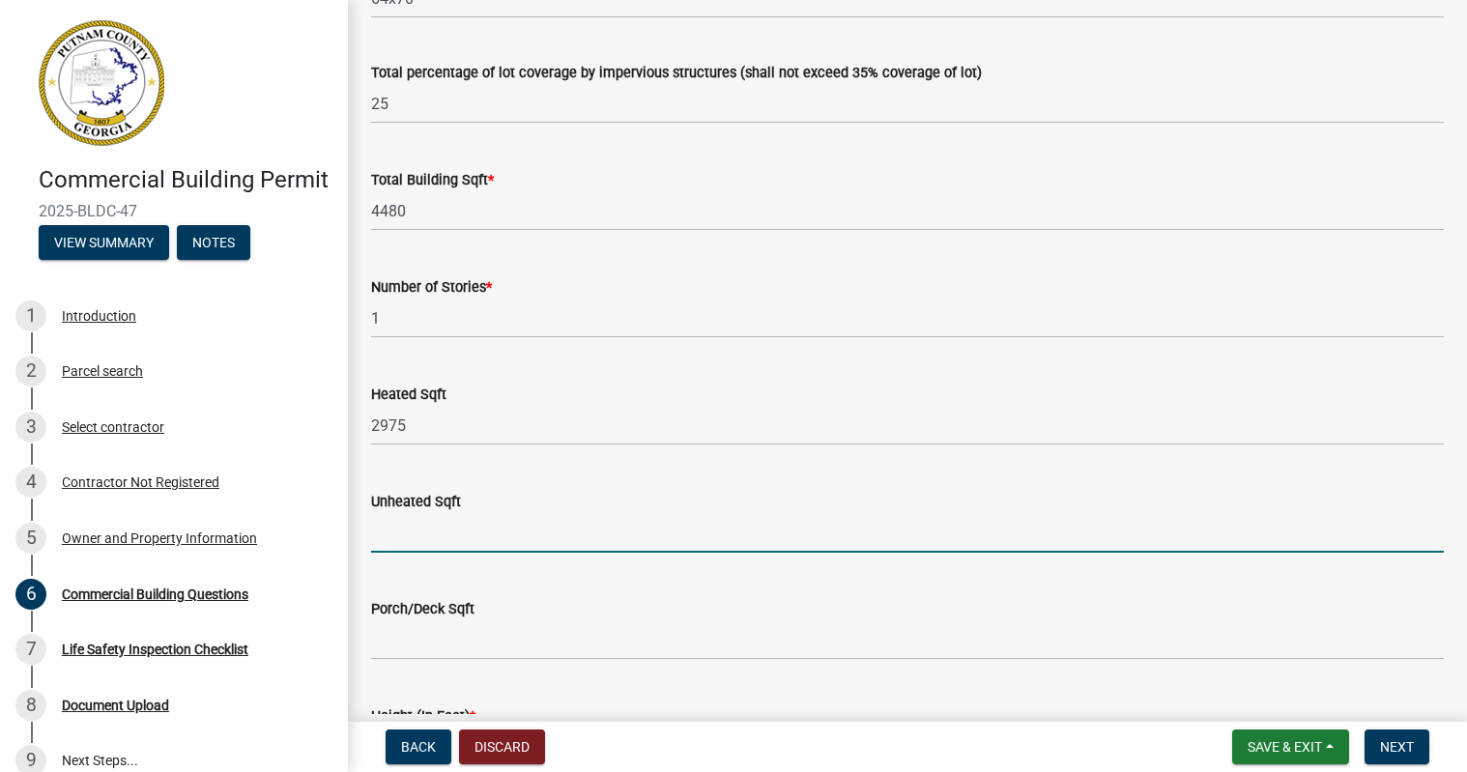
click at [552, 538] on input "text" at bounding box center [907, 533] width 1073 height 40
type input "737"
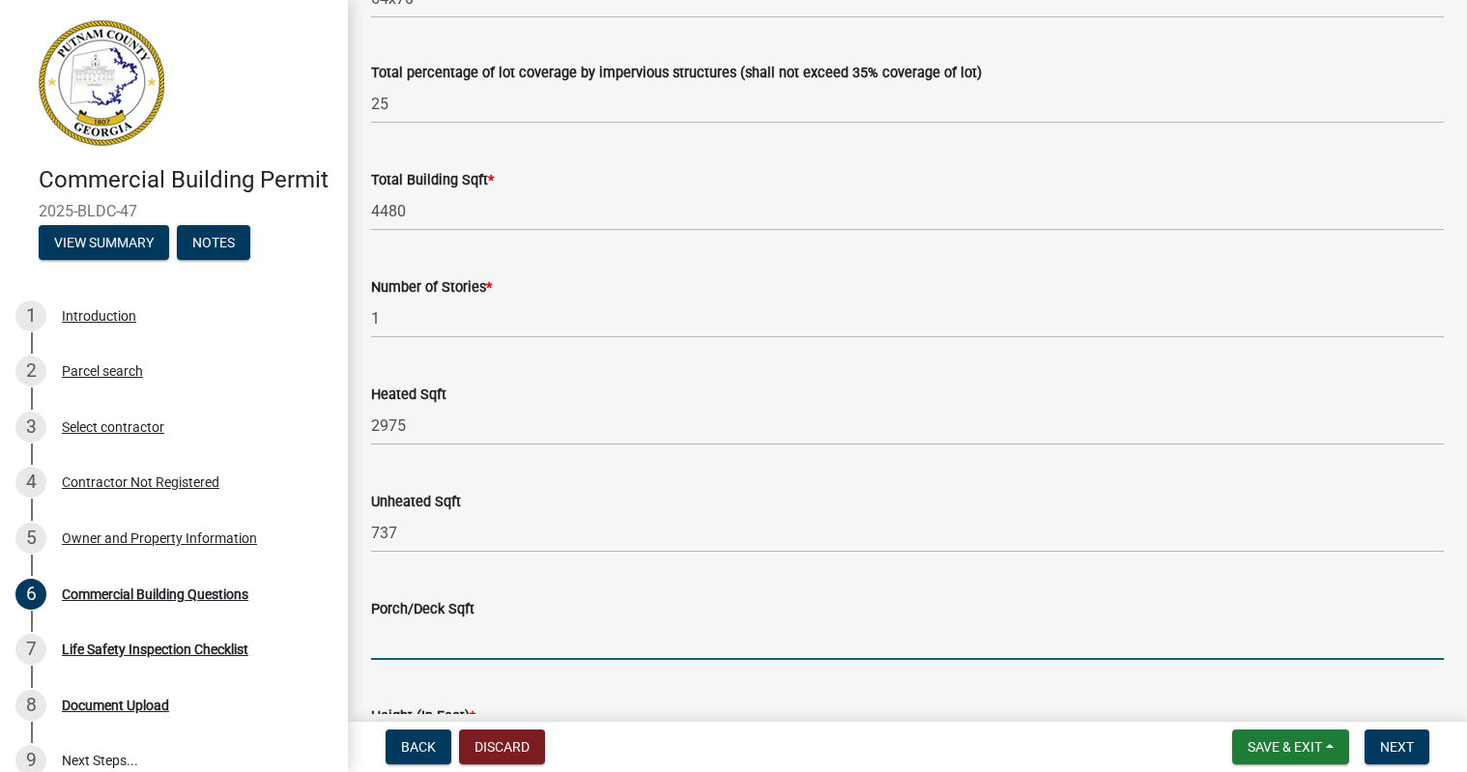
click at [558, 651] on input "text" at bounding box center [907, 640] width 1073 height 40
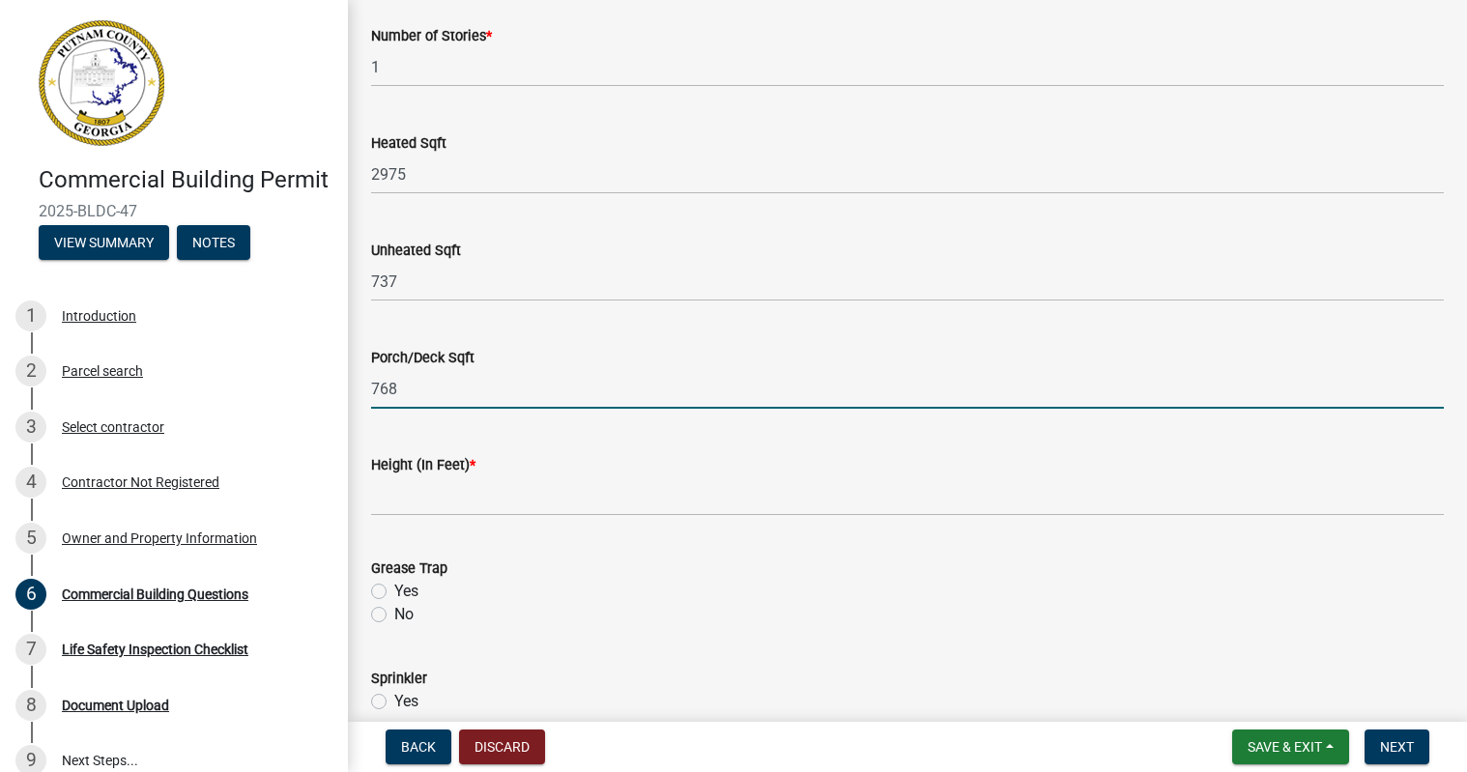
scroll to position [1739, 0]
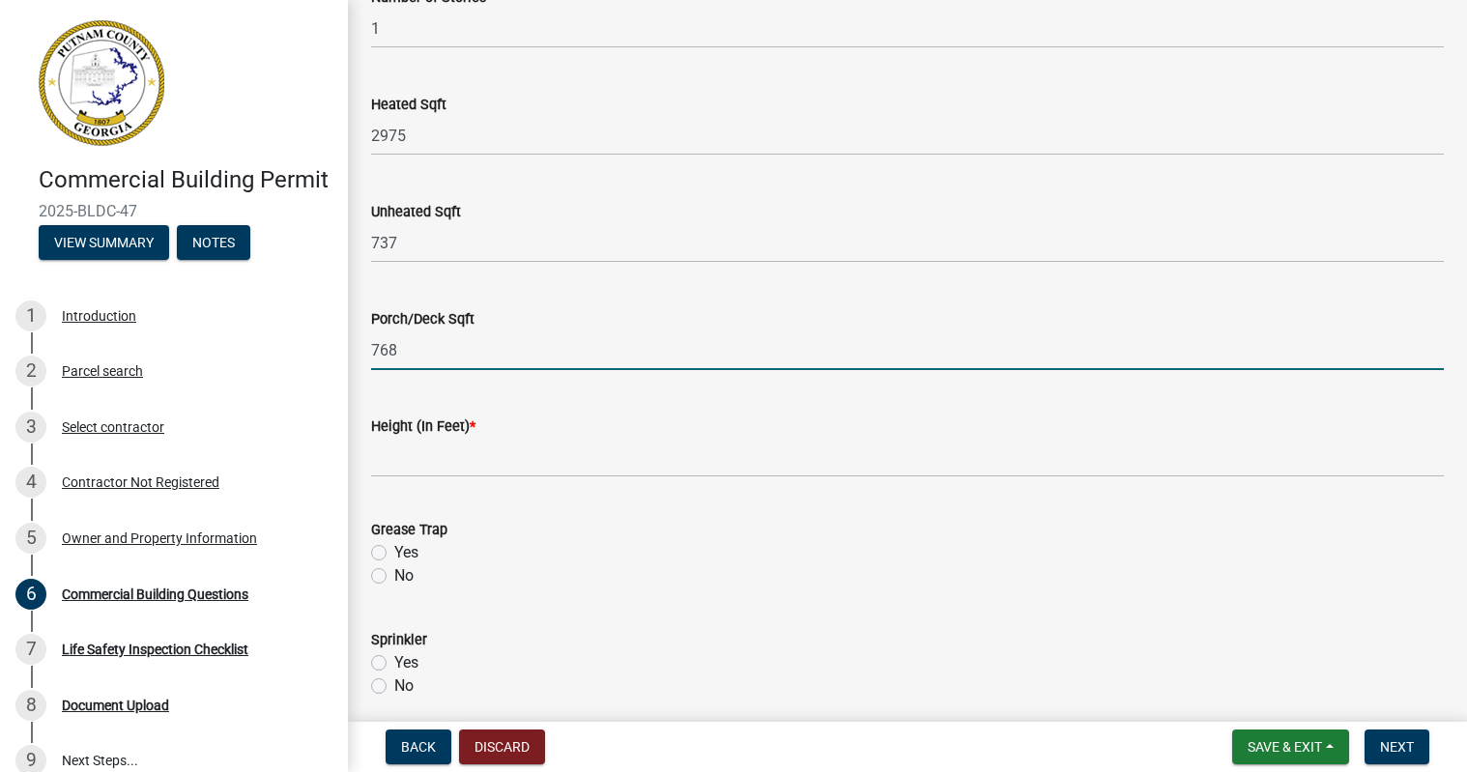
type input "768"
click at [521, 455] on input "text" at bounding box center [907, 458] width 1073 height 40
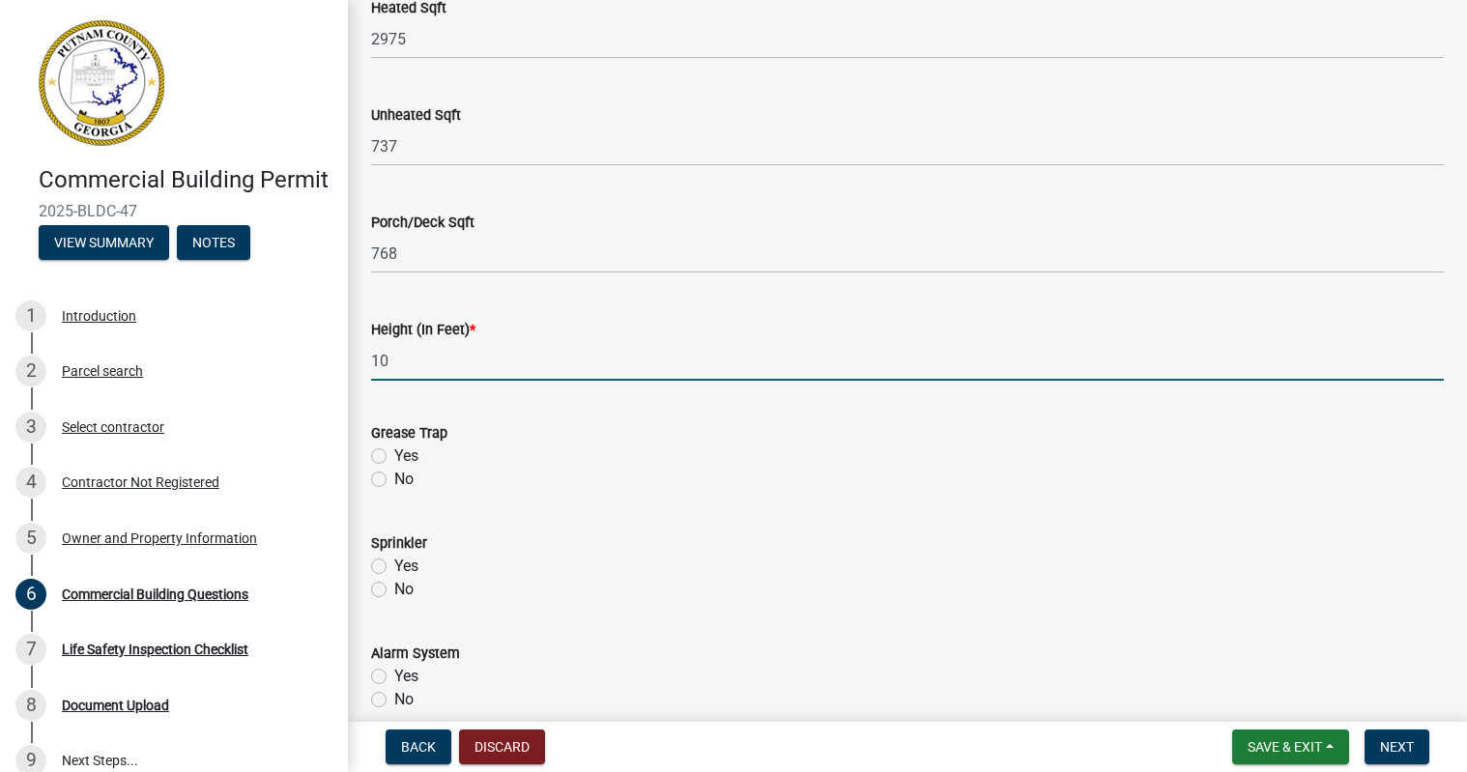
scroll to position [1932, 0]
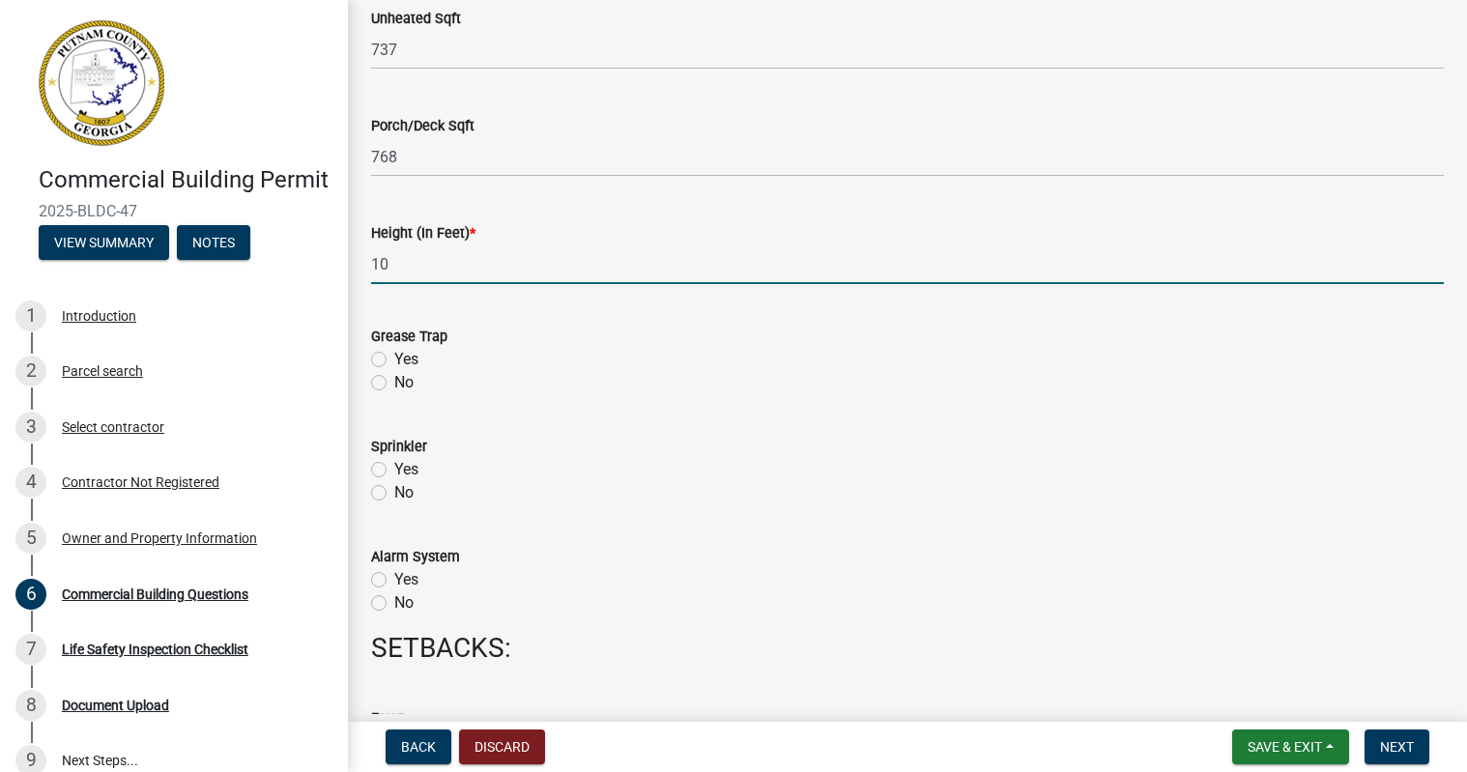
type input "10"
click at [394, 377] on label "No" at bounding box center [403, 382] width 19 height 23
click at [394, 377] on input "No" at bounding box center [400, 377] width 13 height 13
radio input "true"
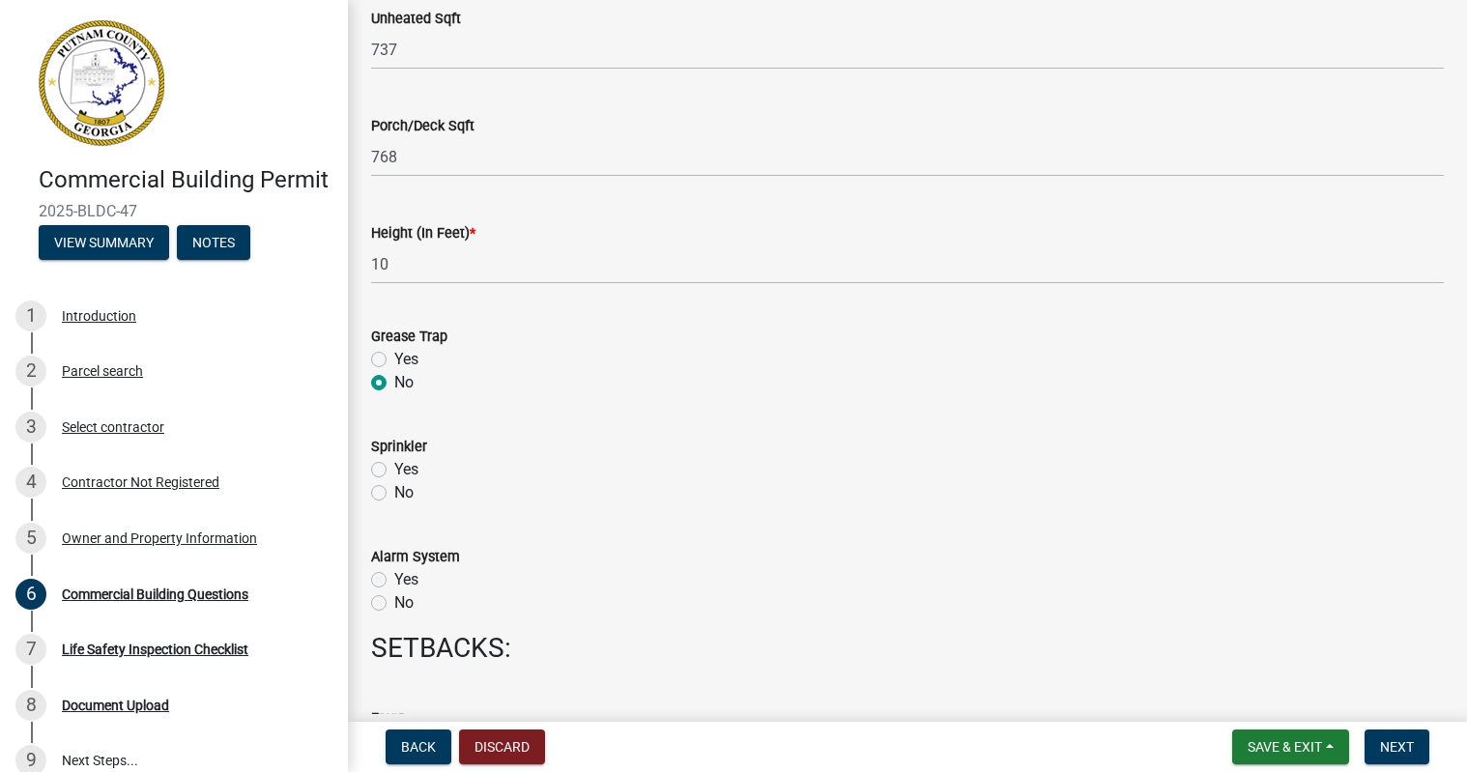
click at [394, 496] on label "No" at bounding box center [403, 492] width 19 height 23
click at [394, 494] on input "No" at bounding box center [400, 487] width 13 height 13
radio input "true"
click at [394, 578] on label "Yes" at bounding box center [406, 579] width 24 height 23
click at [394, 578] on input "Yes" at bounding box center [400, 574] width 13 height 13
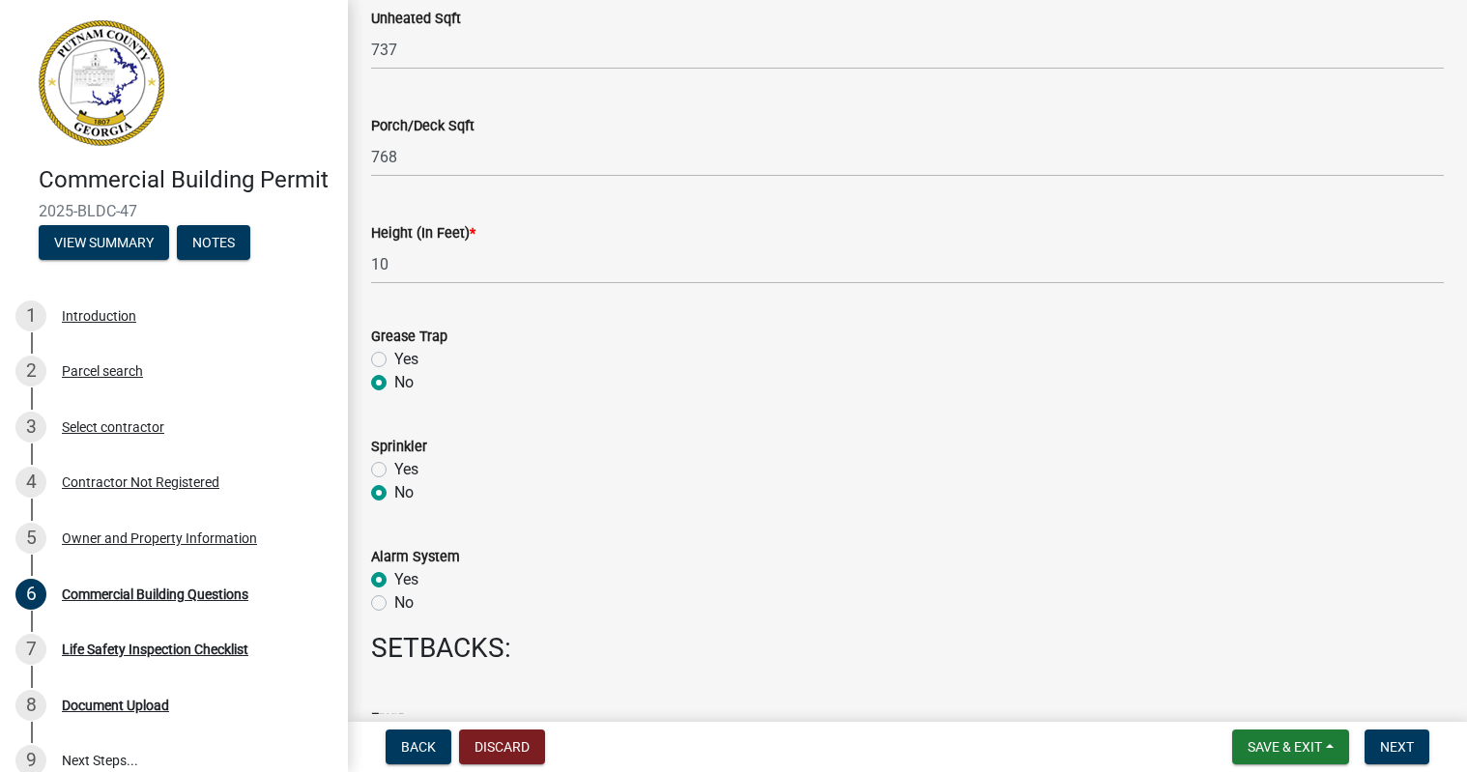
radio input "true"
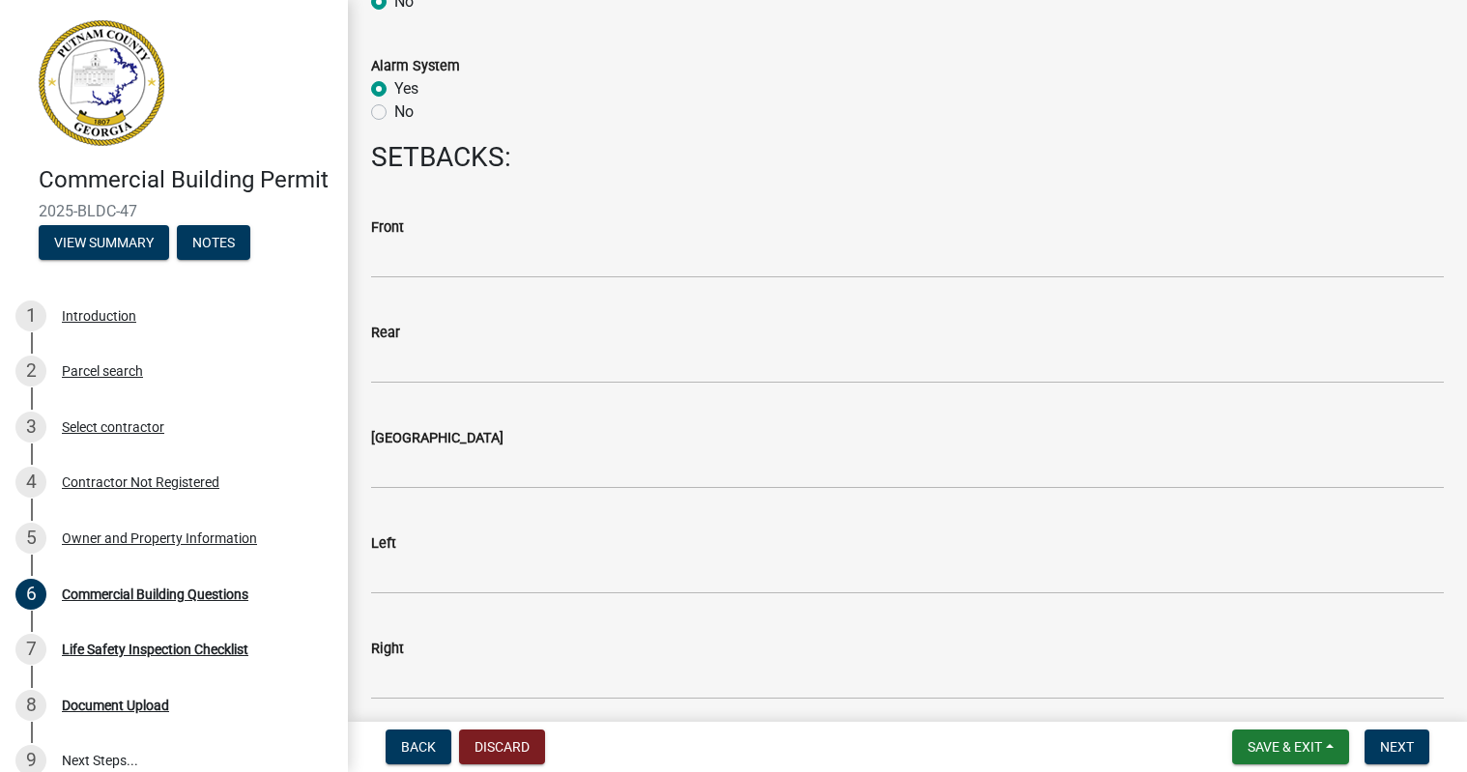
scroll to position [2416, 0]
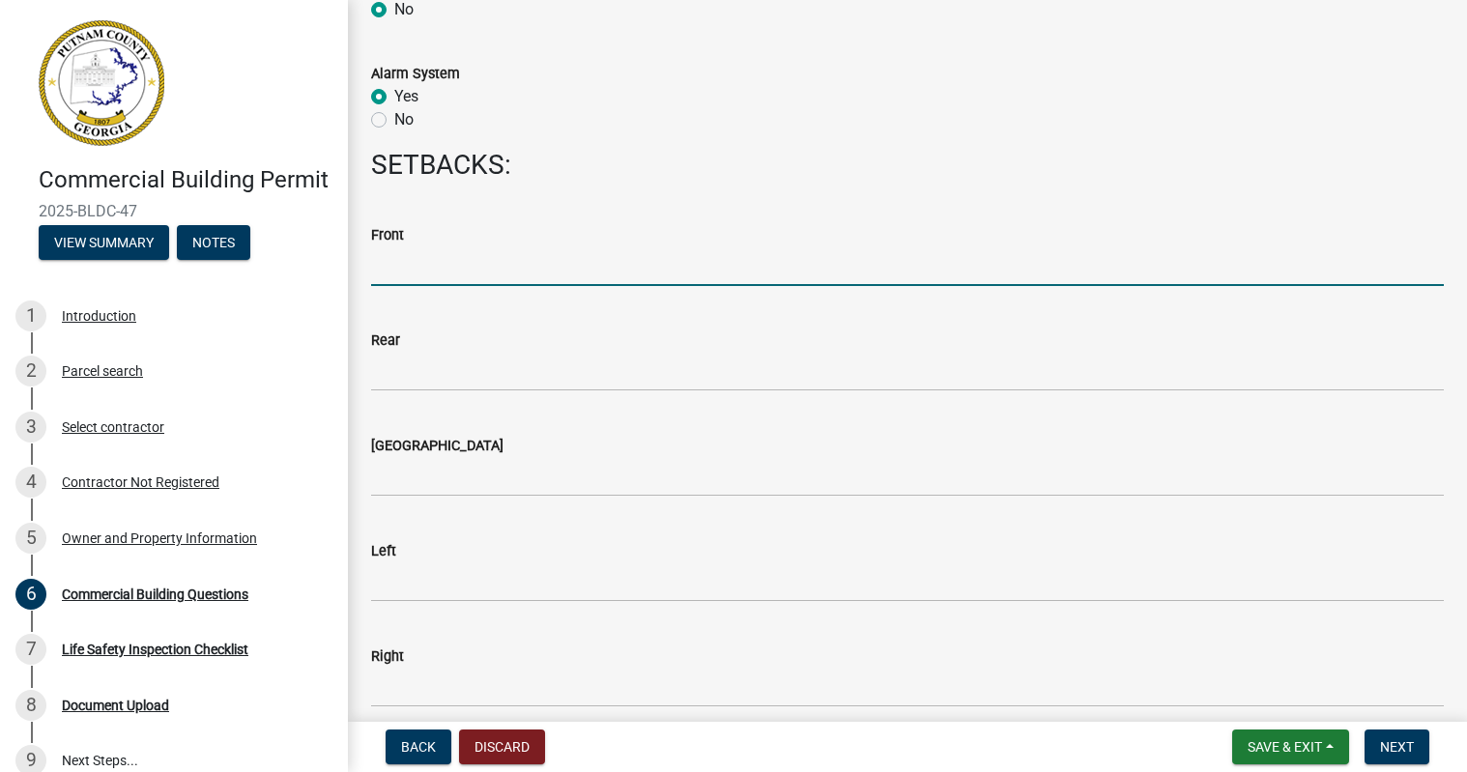
click at [528, 269] on input "Front" at bounding box center [907, 266] width 1073 height 40
type input "55"
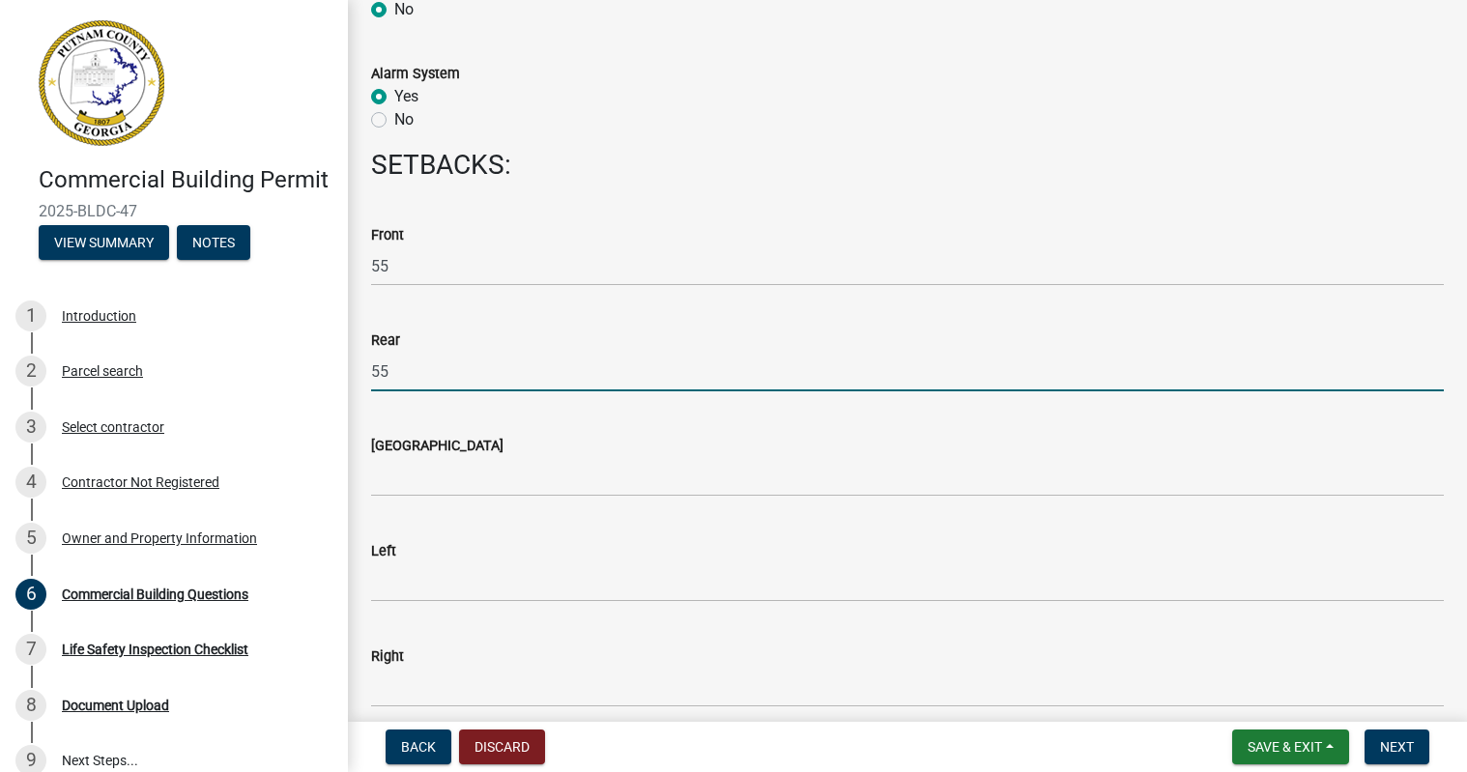
type input "55"
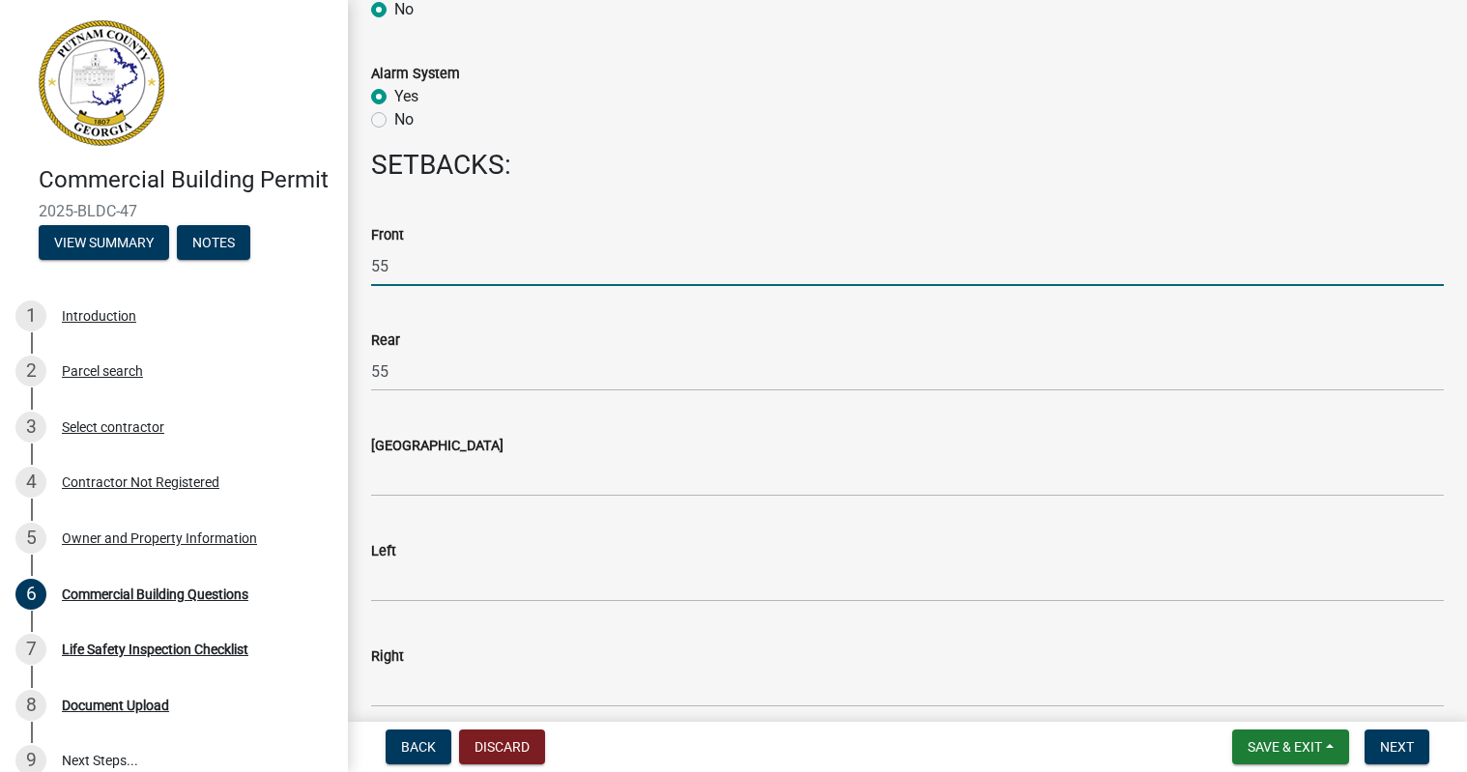
click at [528, 269] on input "55" at bounding box center [907, 266] width 1073 height 40
type input "5"
type input "75"
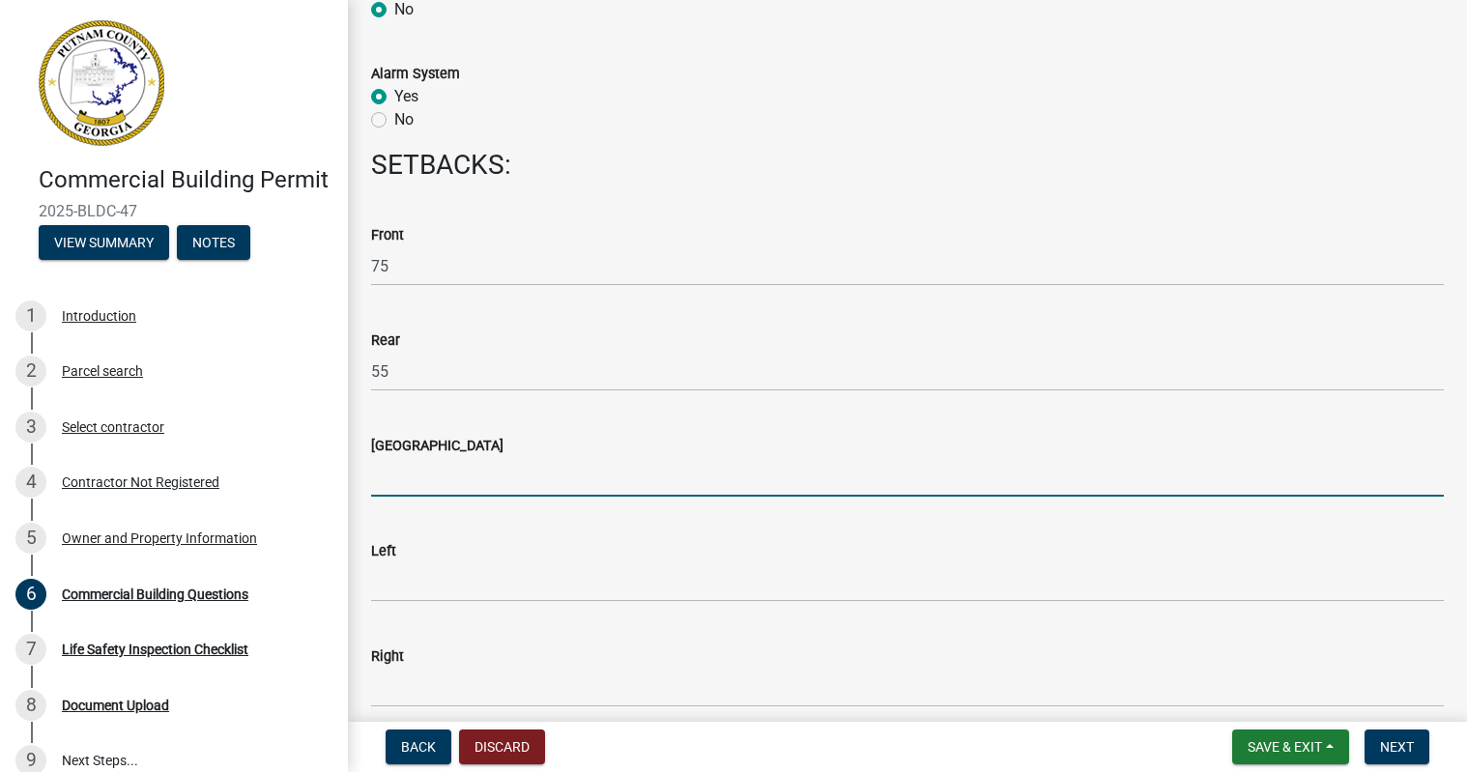
click at [495, 481] on input "[GEOGRAPHIC_DATA]" at bounding box center [907, 477] width 1073 height 40
type input "75"
click at [489, 588] on input "Left" at bounding box center [907, 582] width 1073 height 40
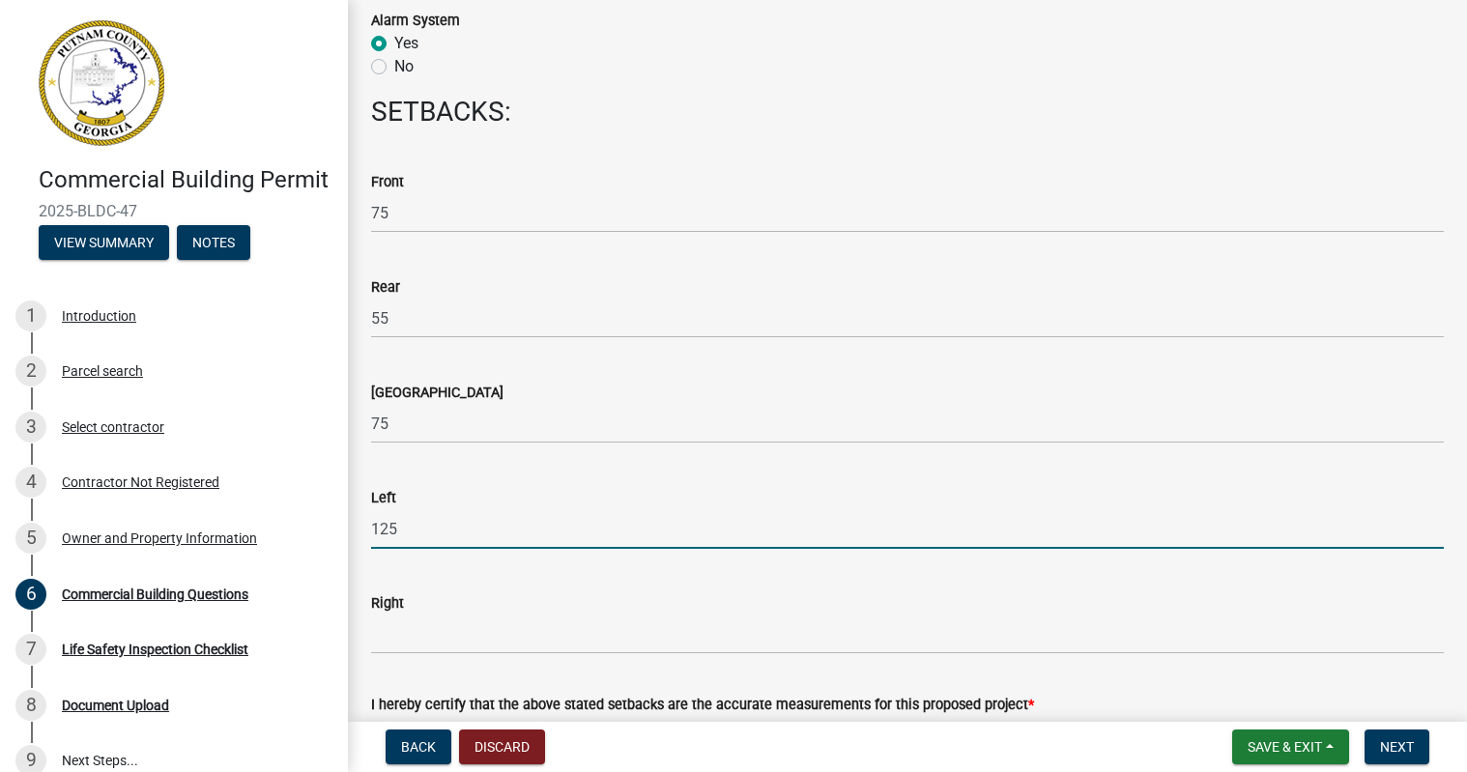
scroll to position [2512, 0]
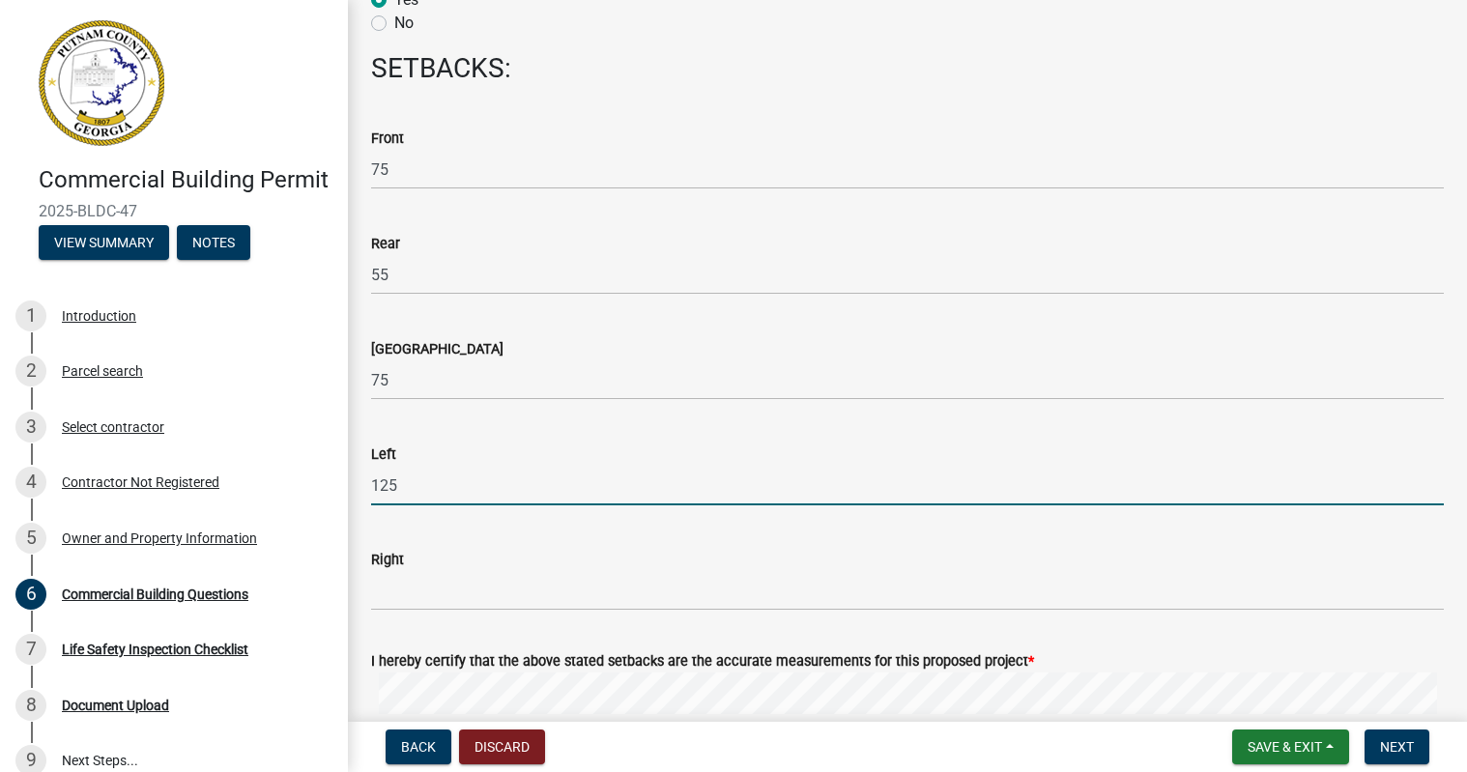
type input "125"
click at [491, 595] on input "Right" at bounding box center [907, 591] width 1073 height 40
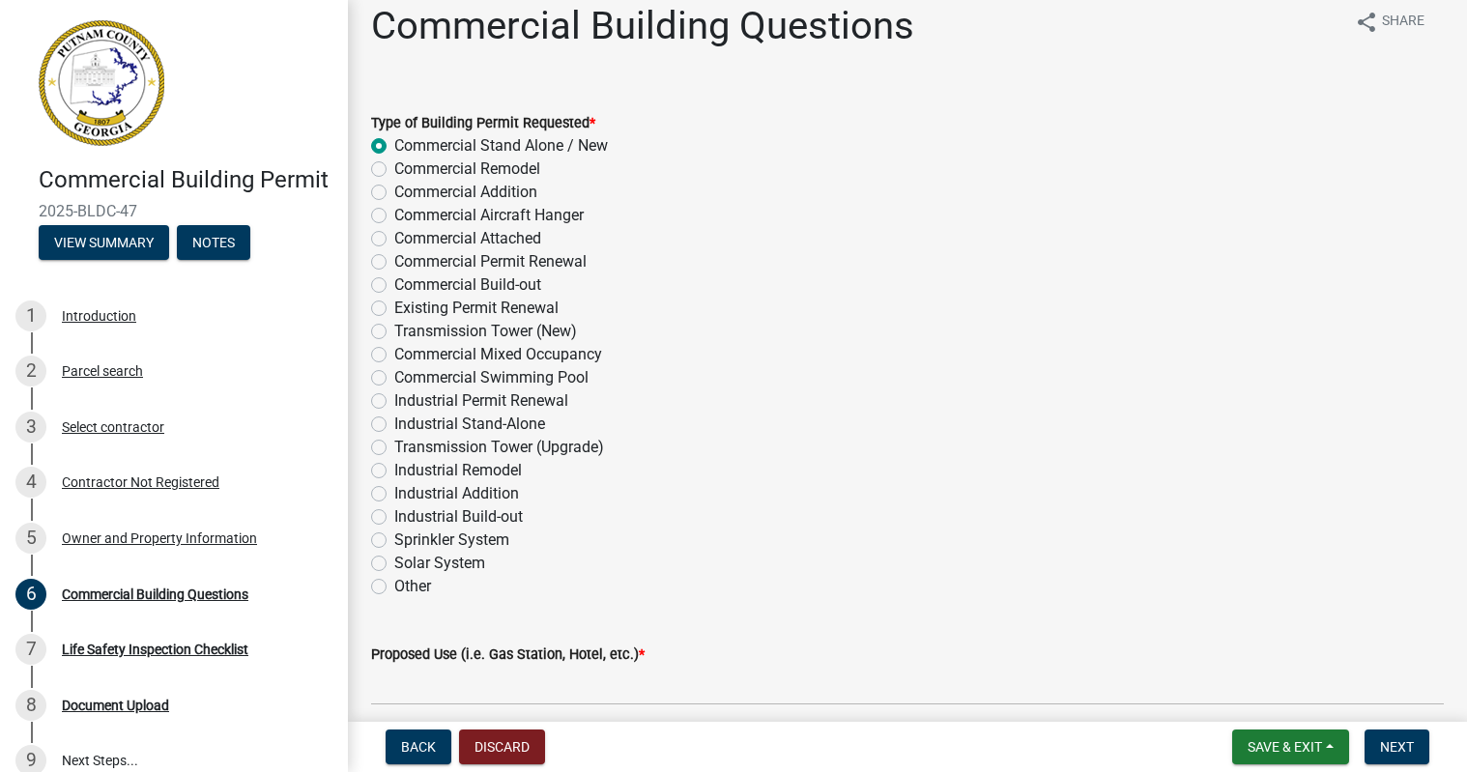
scroll to position [0, 0]
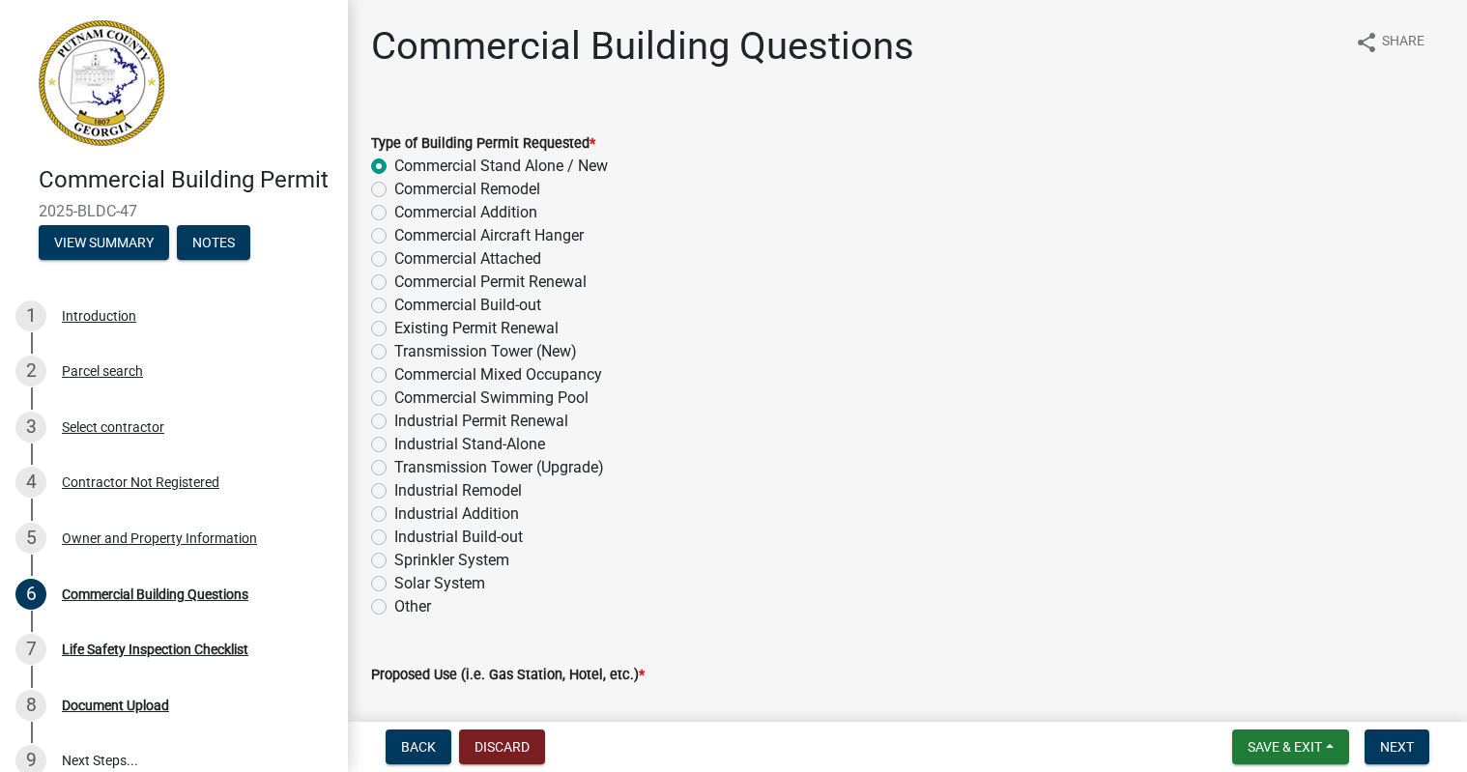
type input "300"
click at [1389, 44] on span "Share" at bounding box center [1403, 42] width 43 height 23
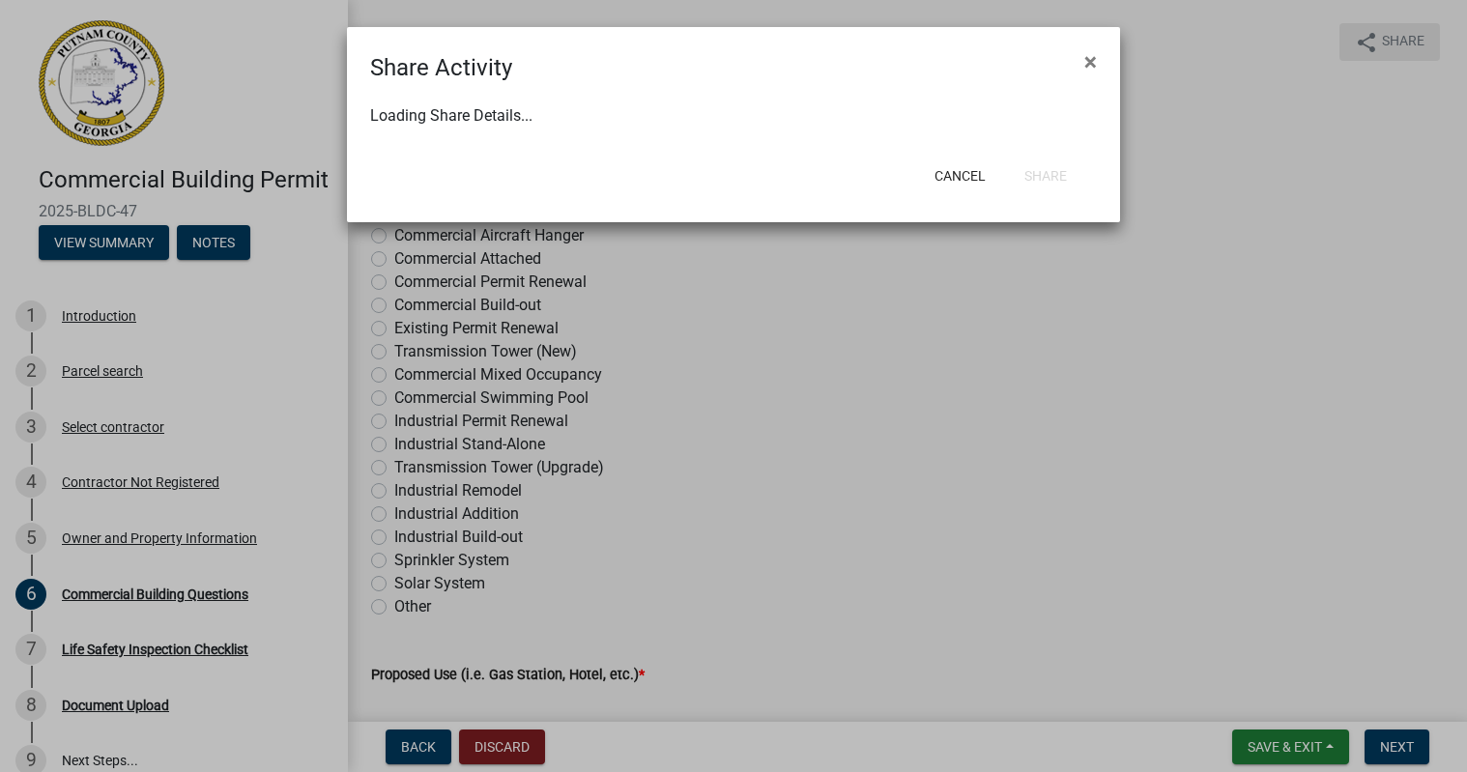
select select "1"
select select "0"
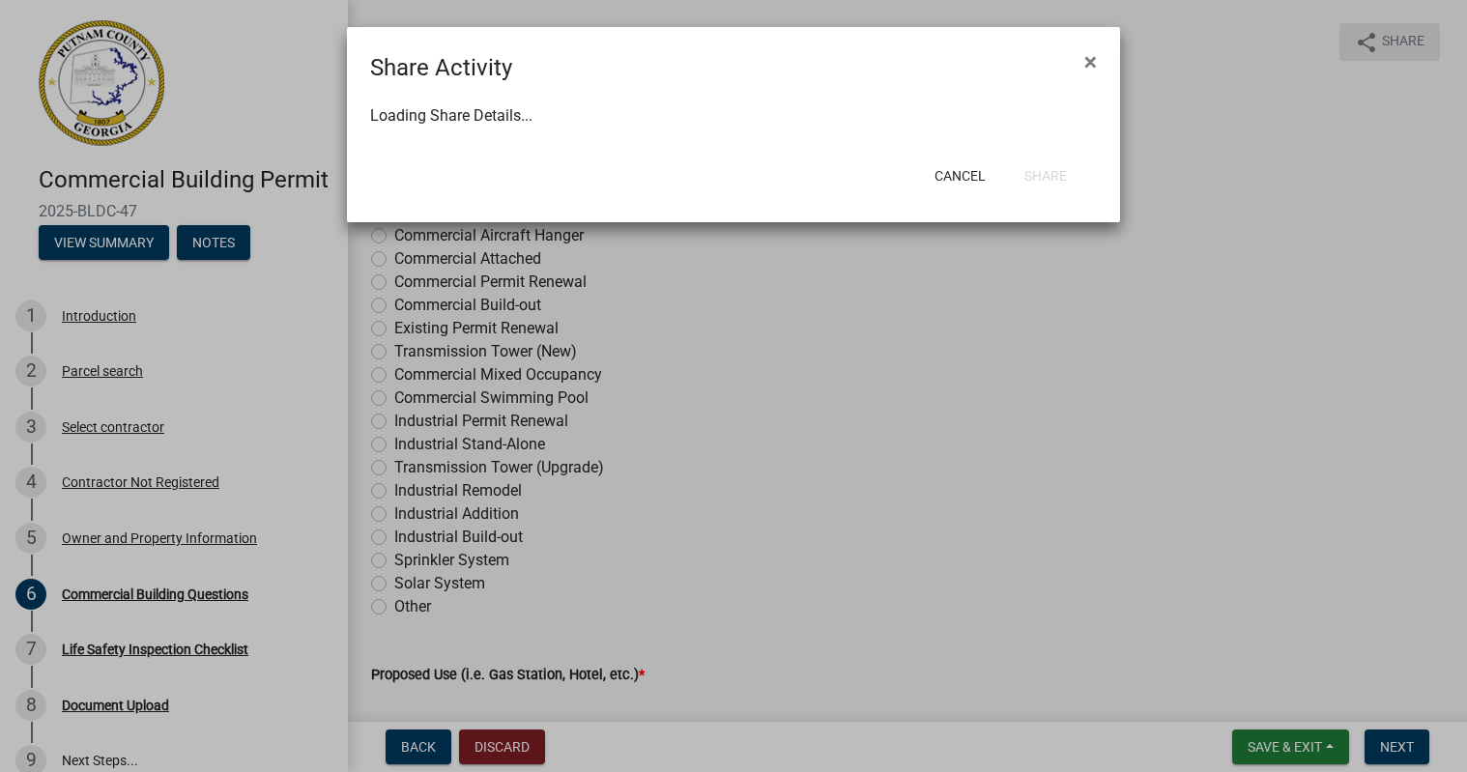
select select "0"
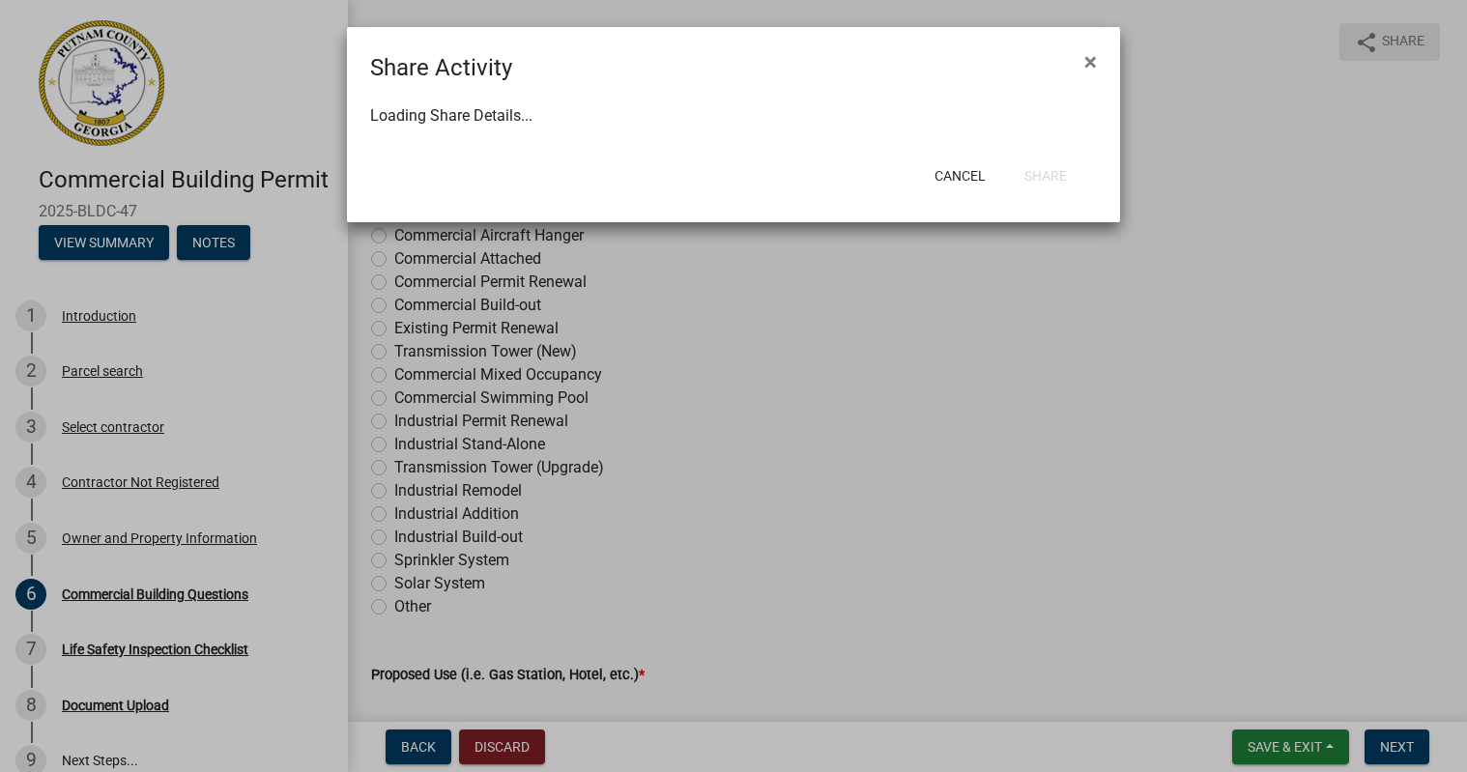
select select "0"
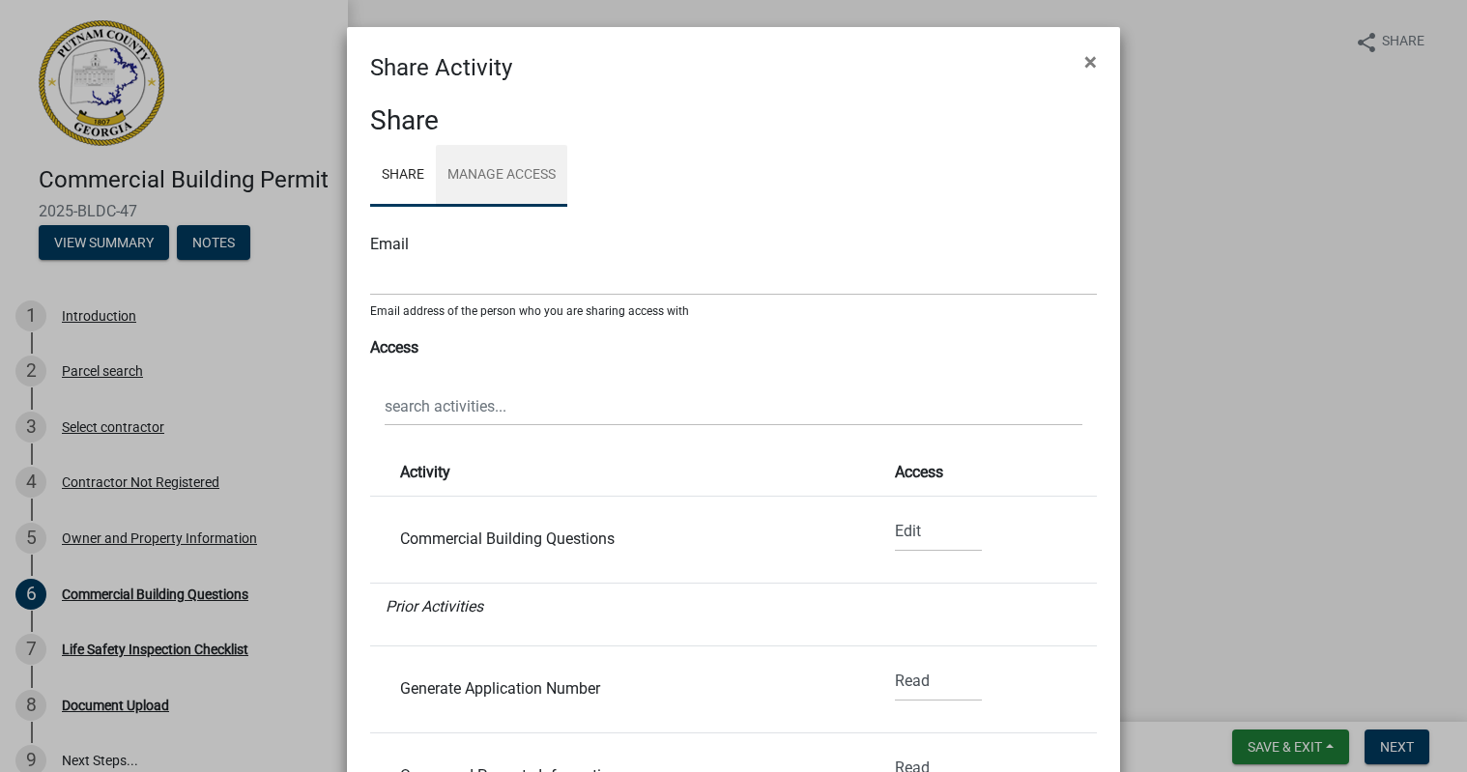
click at [455, 173] on link "Manage Access" at bounding box center [501, 176] width 131 height 62
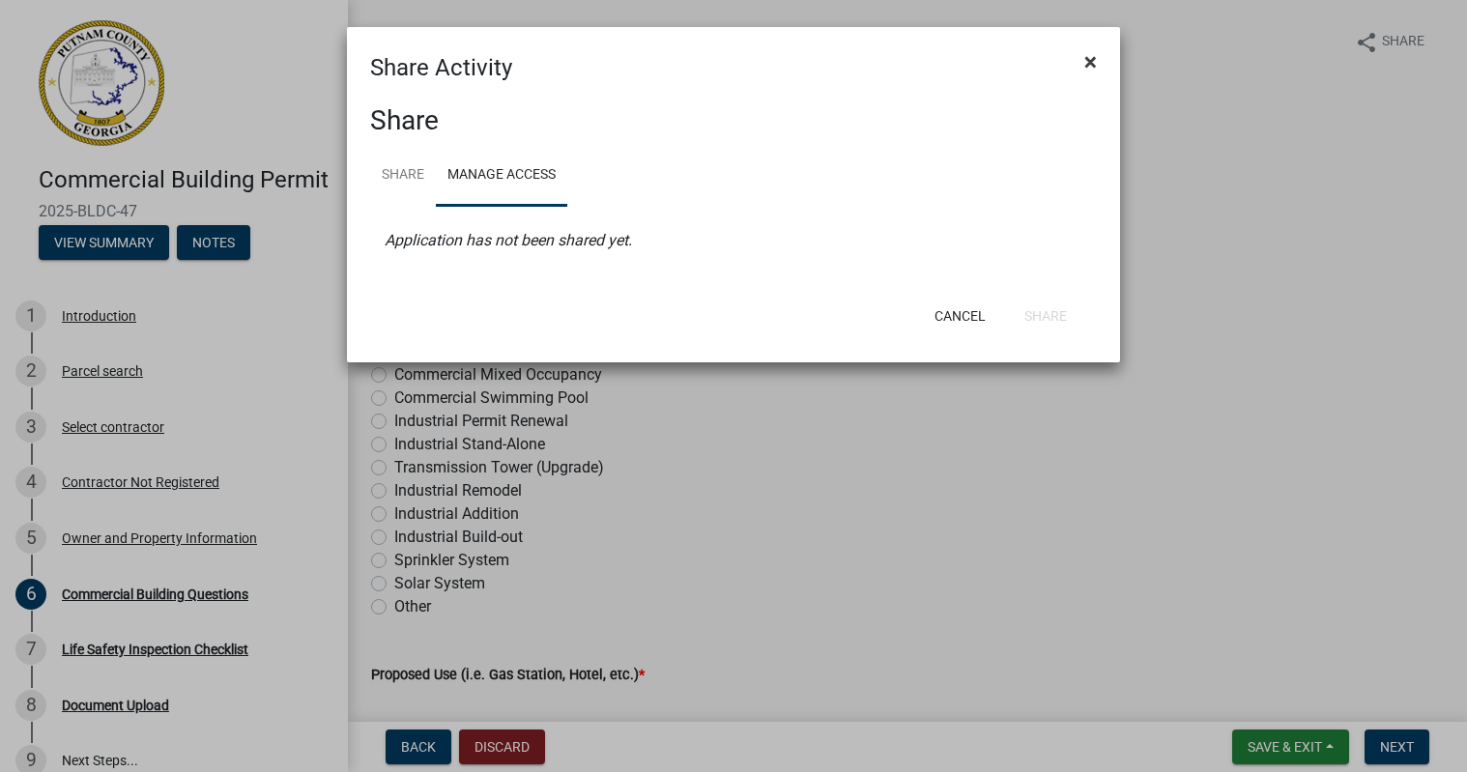
click at [1092, 57] on span "×" at bounding box center [1090, 61] width 13 height 27
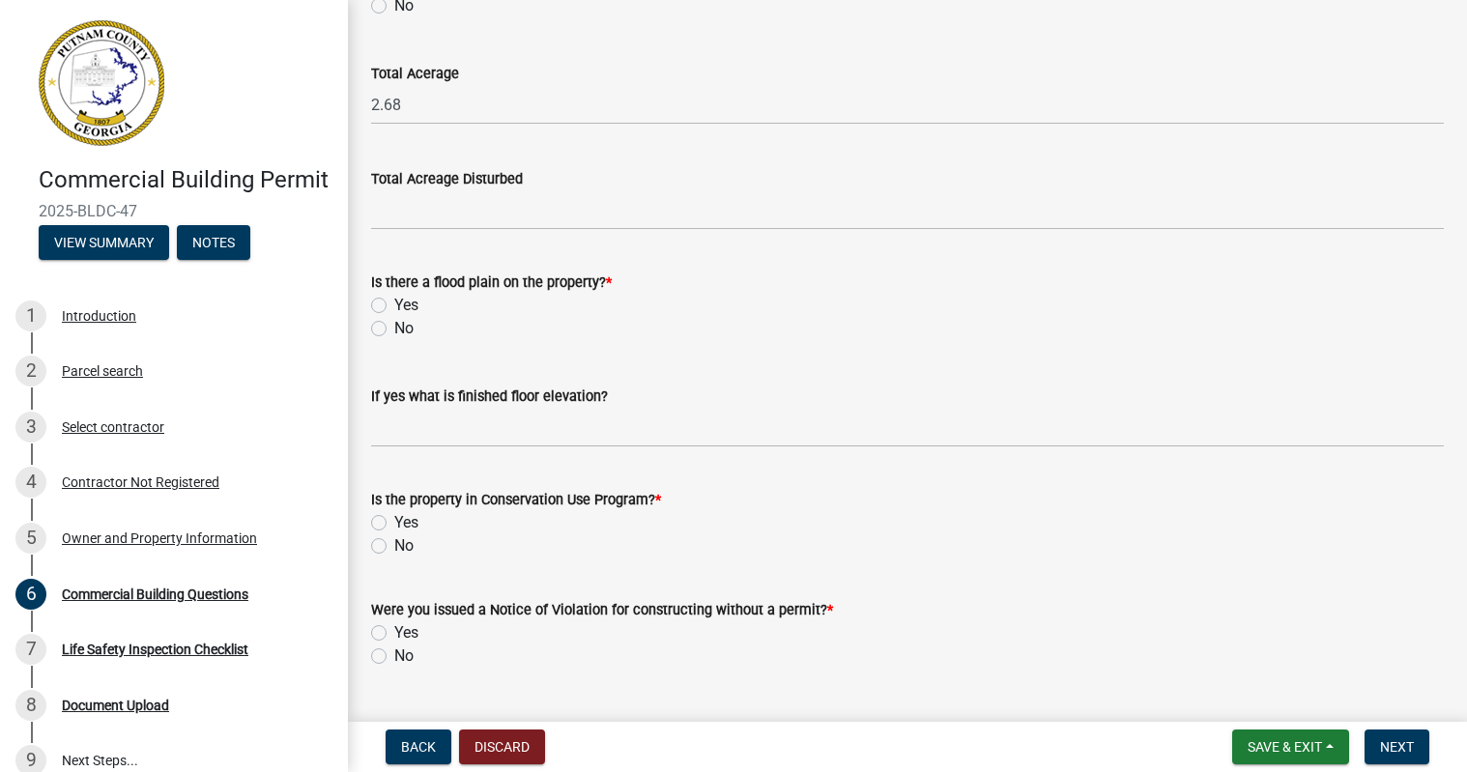
scroll to position [6461, 0]
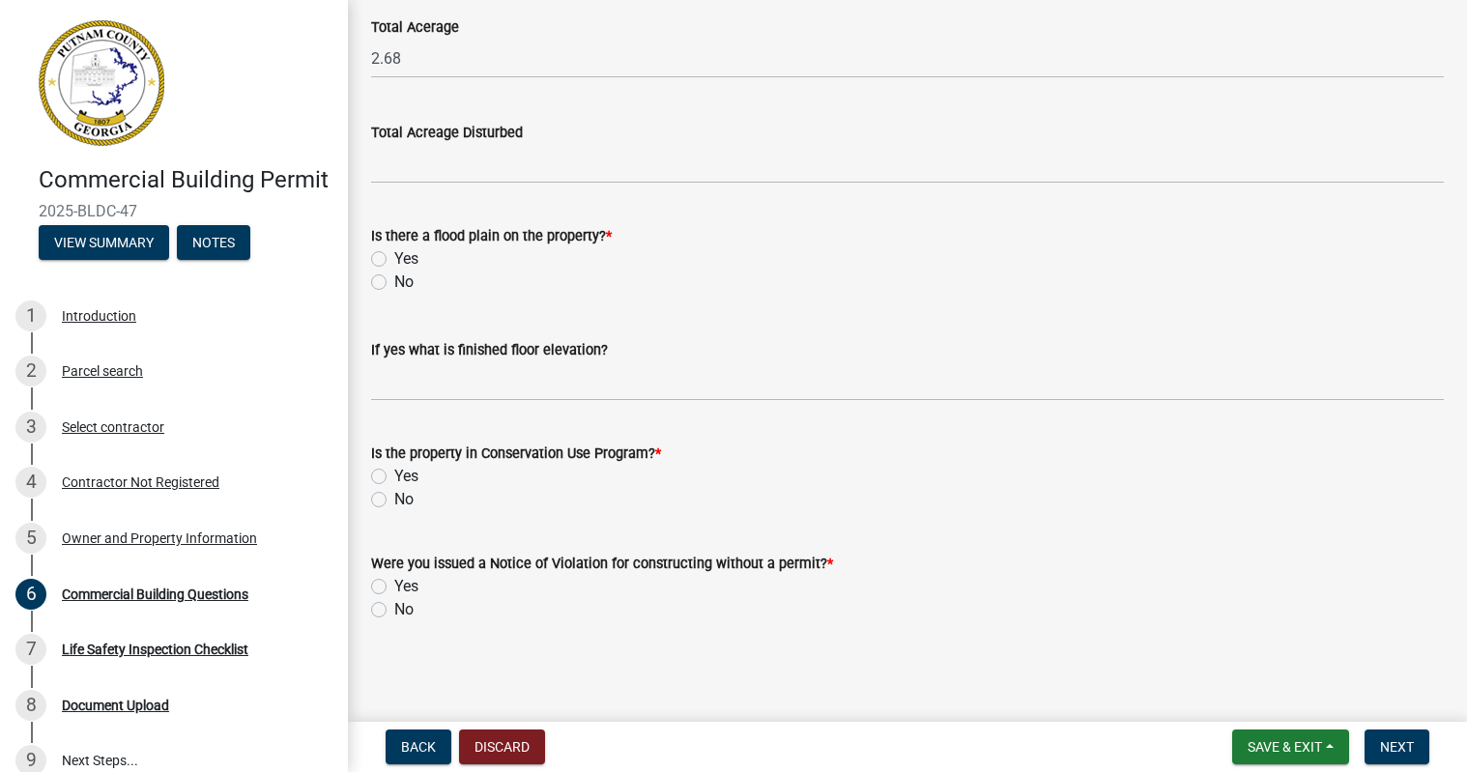
drag, startPoint x: 362, startPoint y: 33, endPoint x: 1145, endPoint y: 708, distance: 1033.8
click at [1145, 708] on main "Commercial Building Questions share Share Type of Building Permit Requested * C…" at bounding box center [907, 357] width 1119 height 714
copy div "Commercial Building Questions share Share Type of Building Permit Requested * C…"
